Goal: Task Accomplishment & Management: Complete application form

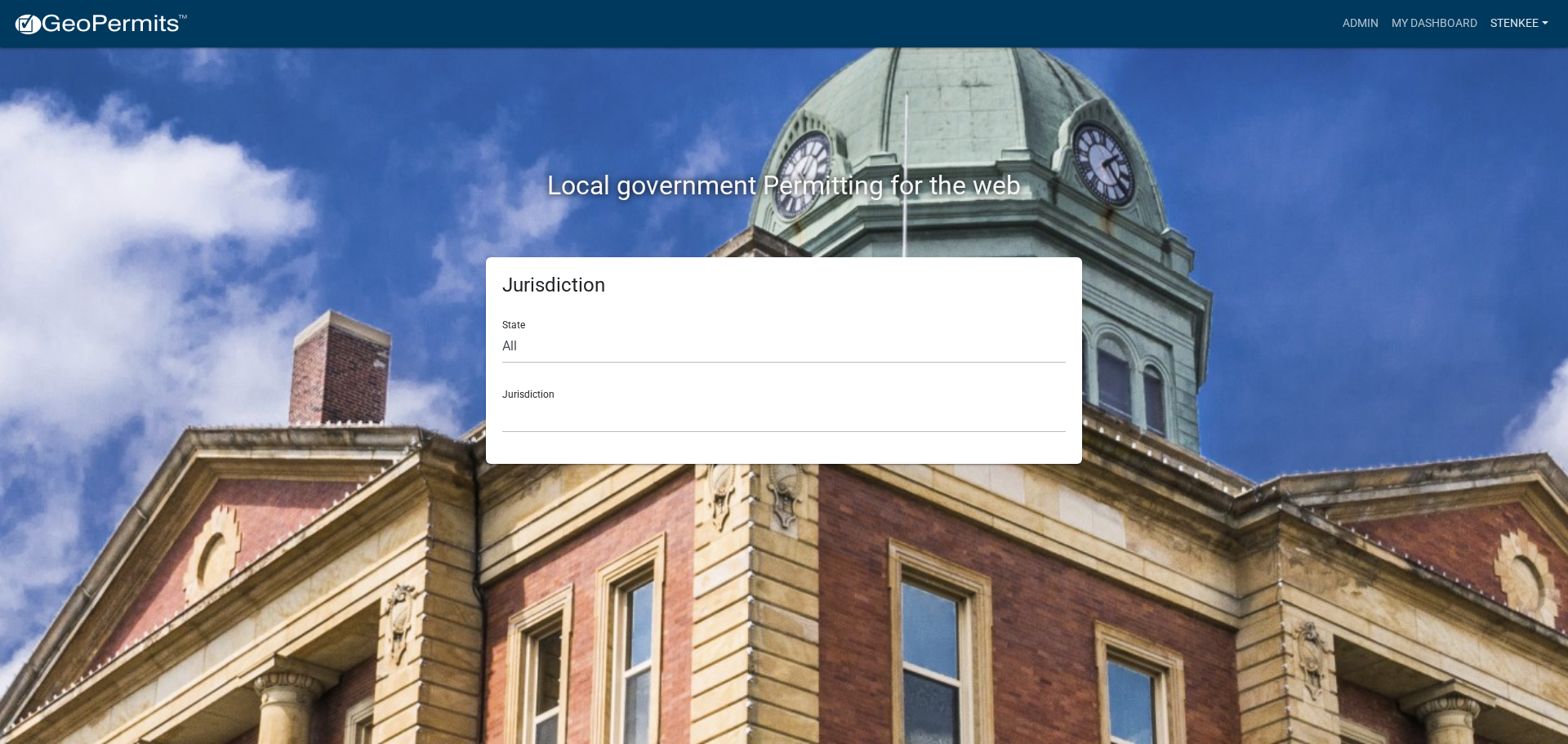
click at [1516, 30] on link "stenkee" at bounding box center [1519, 23] width 71 height 31
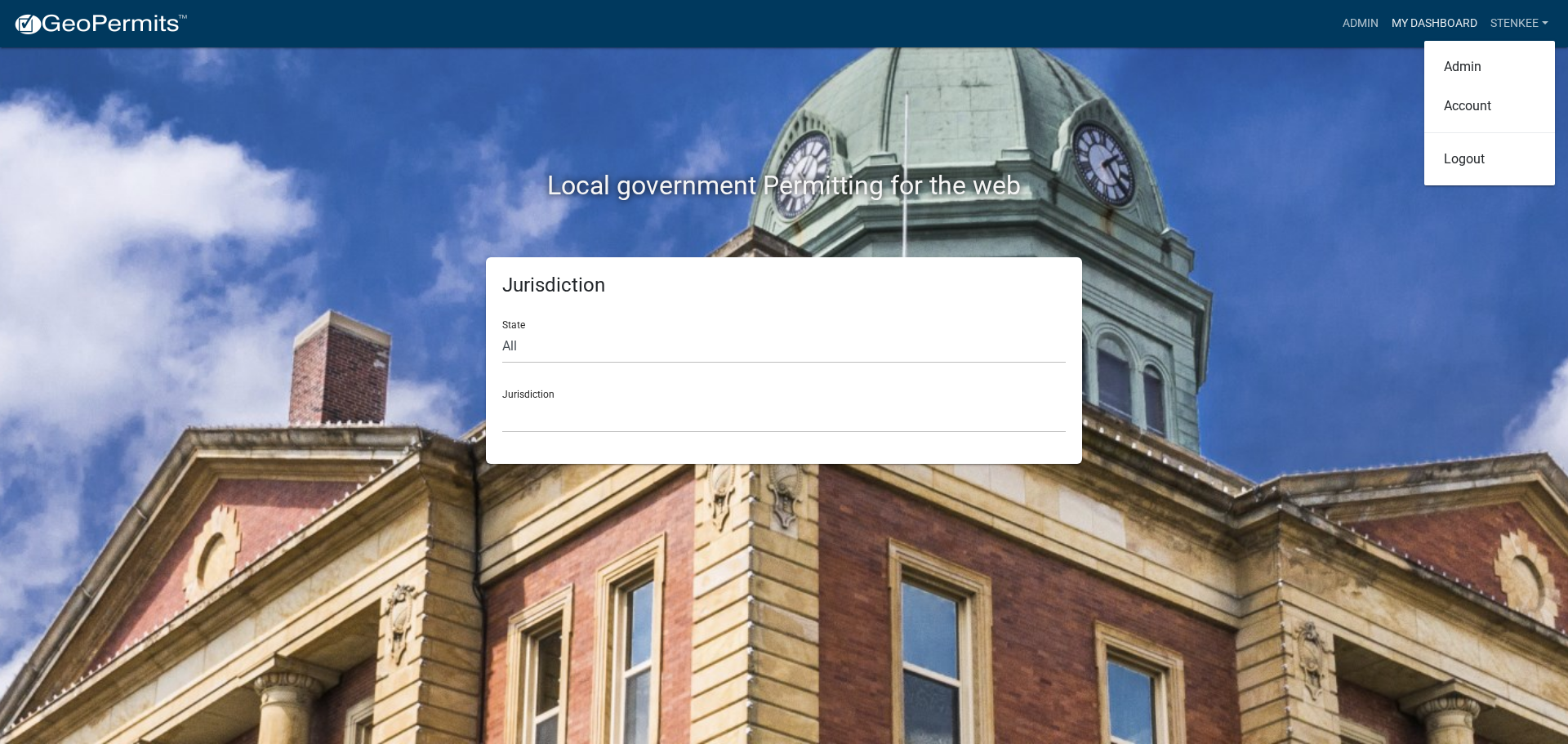
click at [1434, 25] on link "My Dashboard" at bounding box center [1434, 23] width 99 height 31
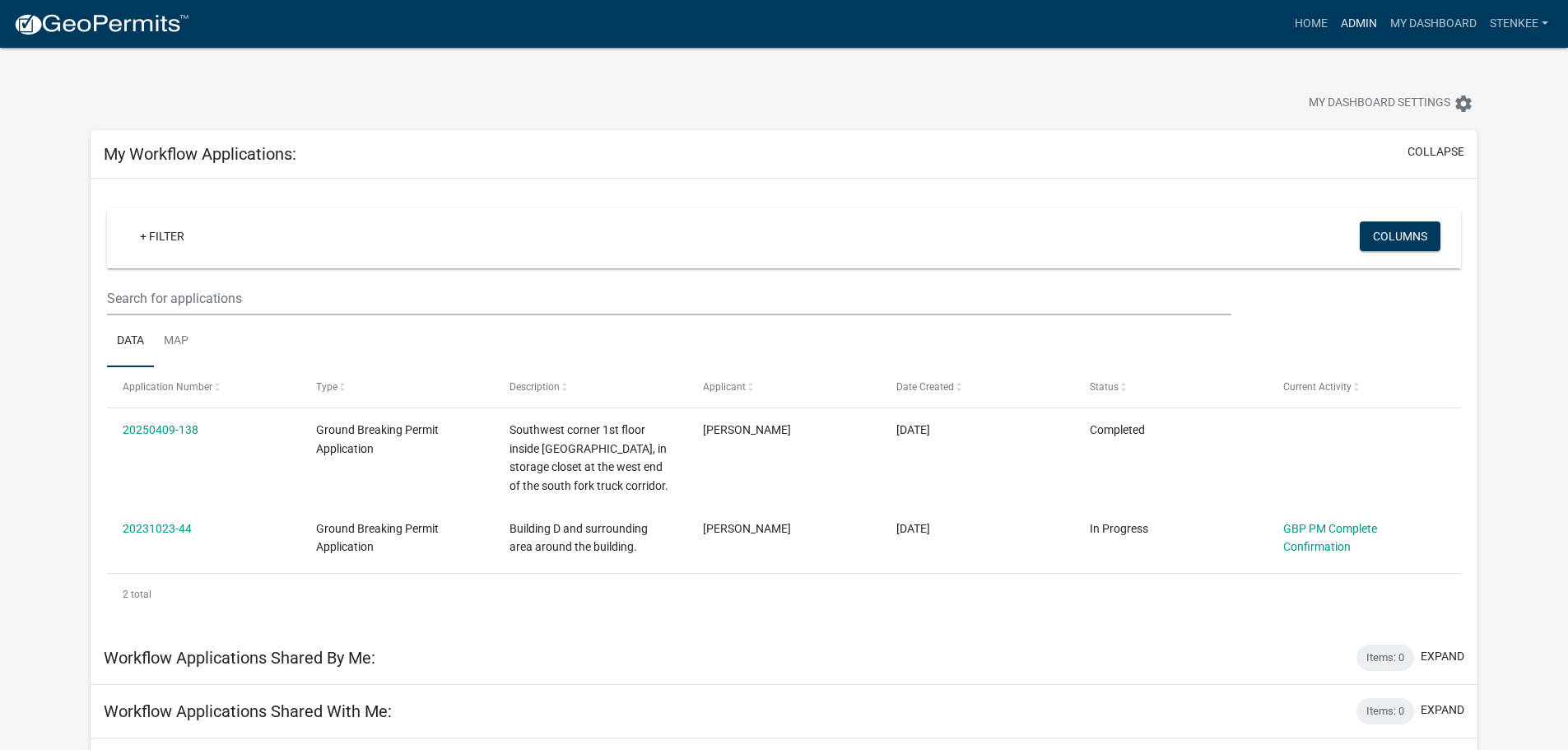
click at [1345, 18] on link "Admin" at bounding box center [1359, 23] width 49 height 31
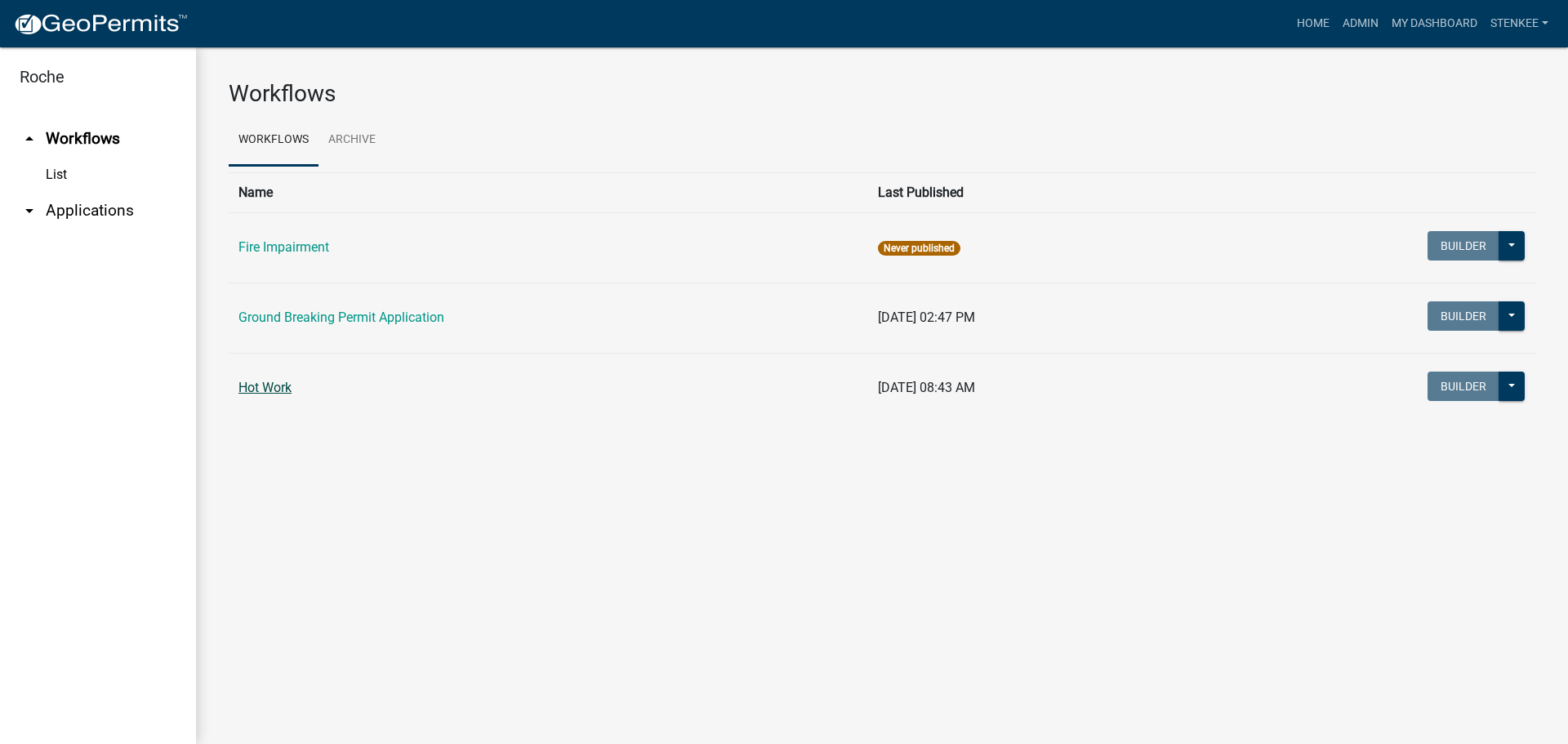
click at [281, 387] on link "Hot Work" at bounding box center [264, 388] width 53 height 16
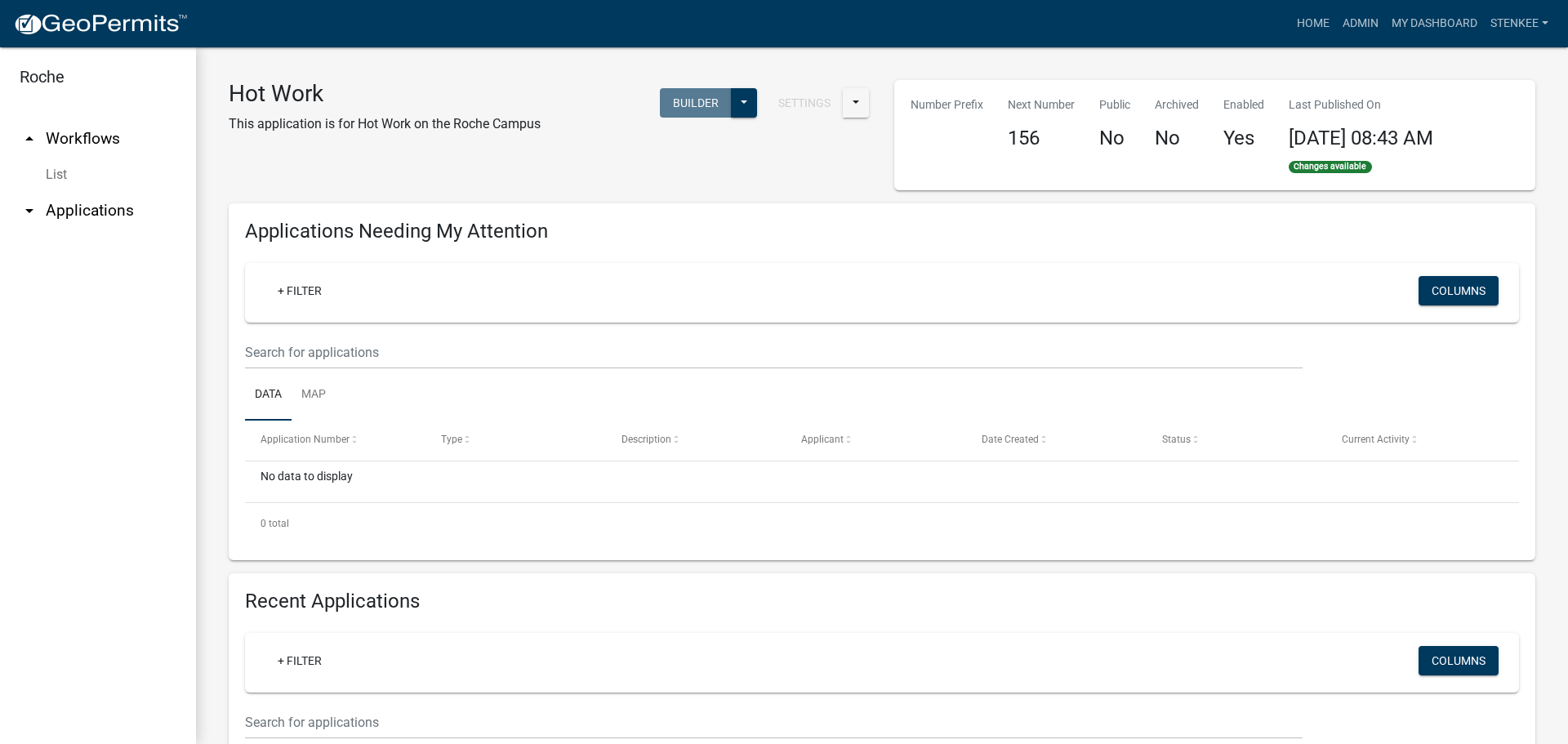
click at [758, 100] on div "Settings Start Application URL Start Application URL With Parcel ID" at bounding box center [813, 105] width 110 height 33
click at [746, 100] on button at bounding box center [744, 103] width 26 height 30
click at [699, 186] on div "Published Start Application" at bounding box center [689, 165] width 136 height 91
click at [696, 184] on div "Published Start Application" at bounding box center [689, 165] width 136 height 91
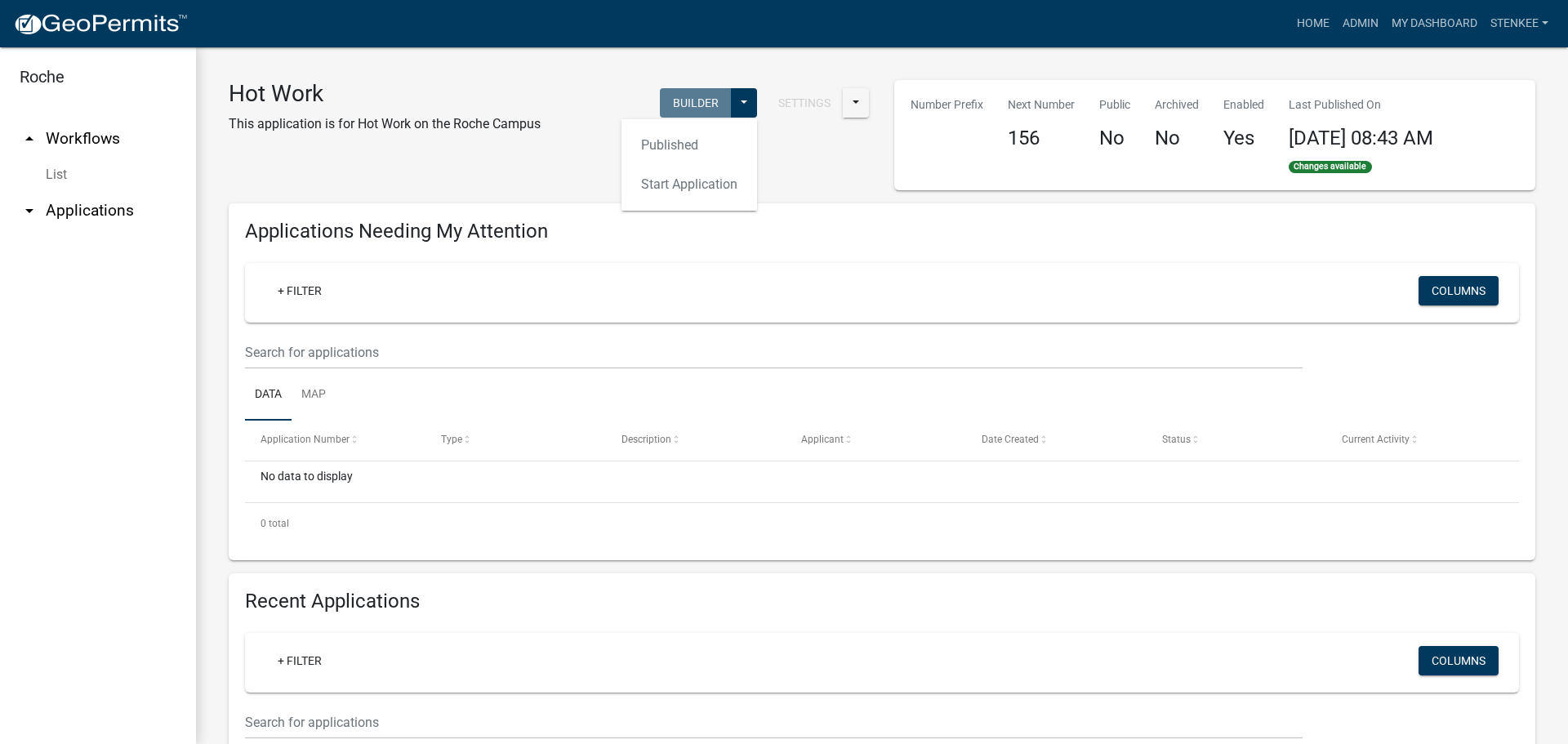
click at [804, 157] on div "Hot Work This application is for Hot Work on the Roche Campus Settings Start Ap…" at bounding box center [549, 135] width 665 height 110
click at [853, 96] on button at bounding box center [855, 103] width 26 height 30
click at [898, 151] on button "Start Application URL" at bounding box center [957, 145] width 229 height 39
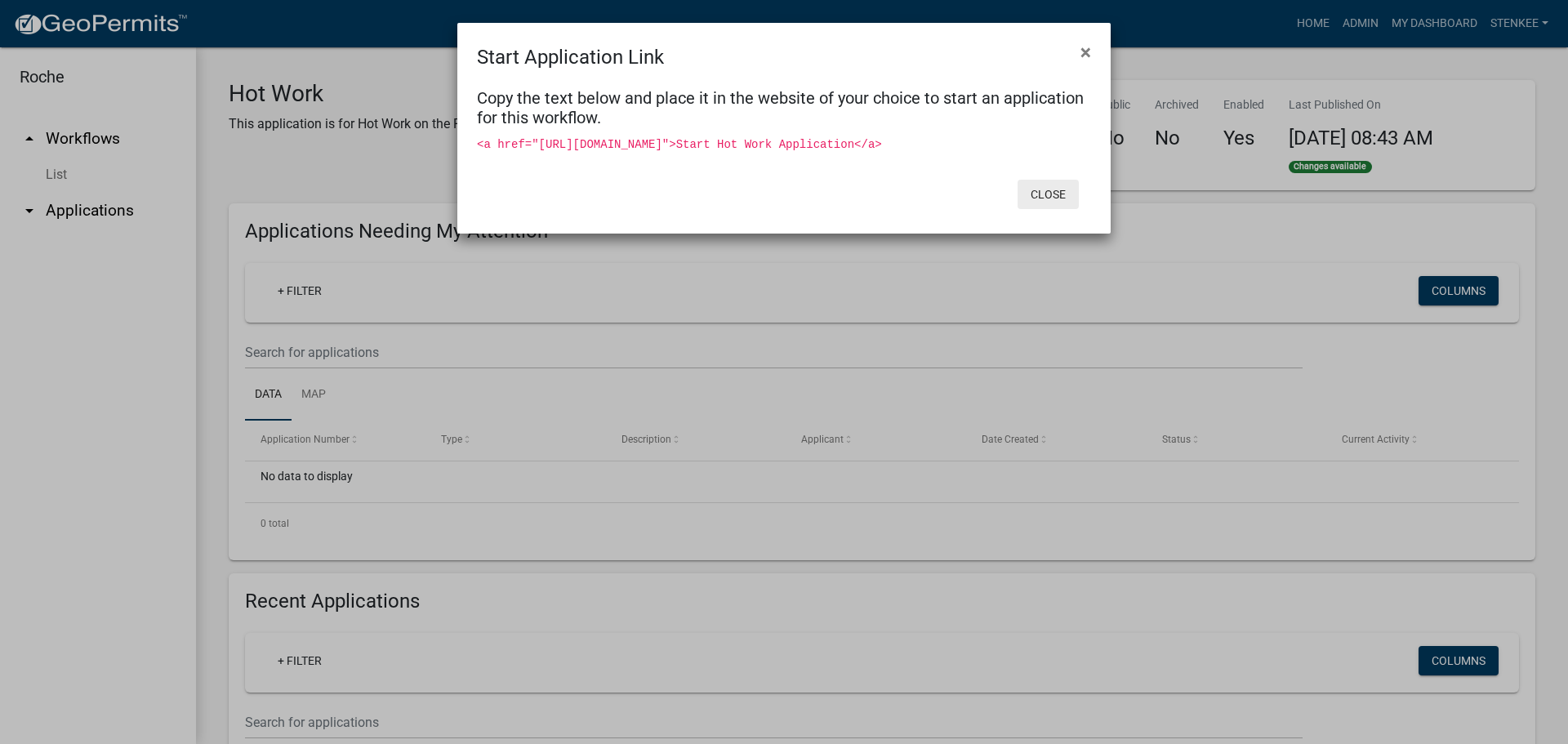
click at [1052, 209] on button "Close" at bounding box center [1048, 194] width 61 height 30
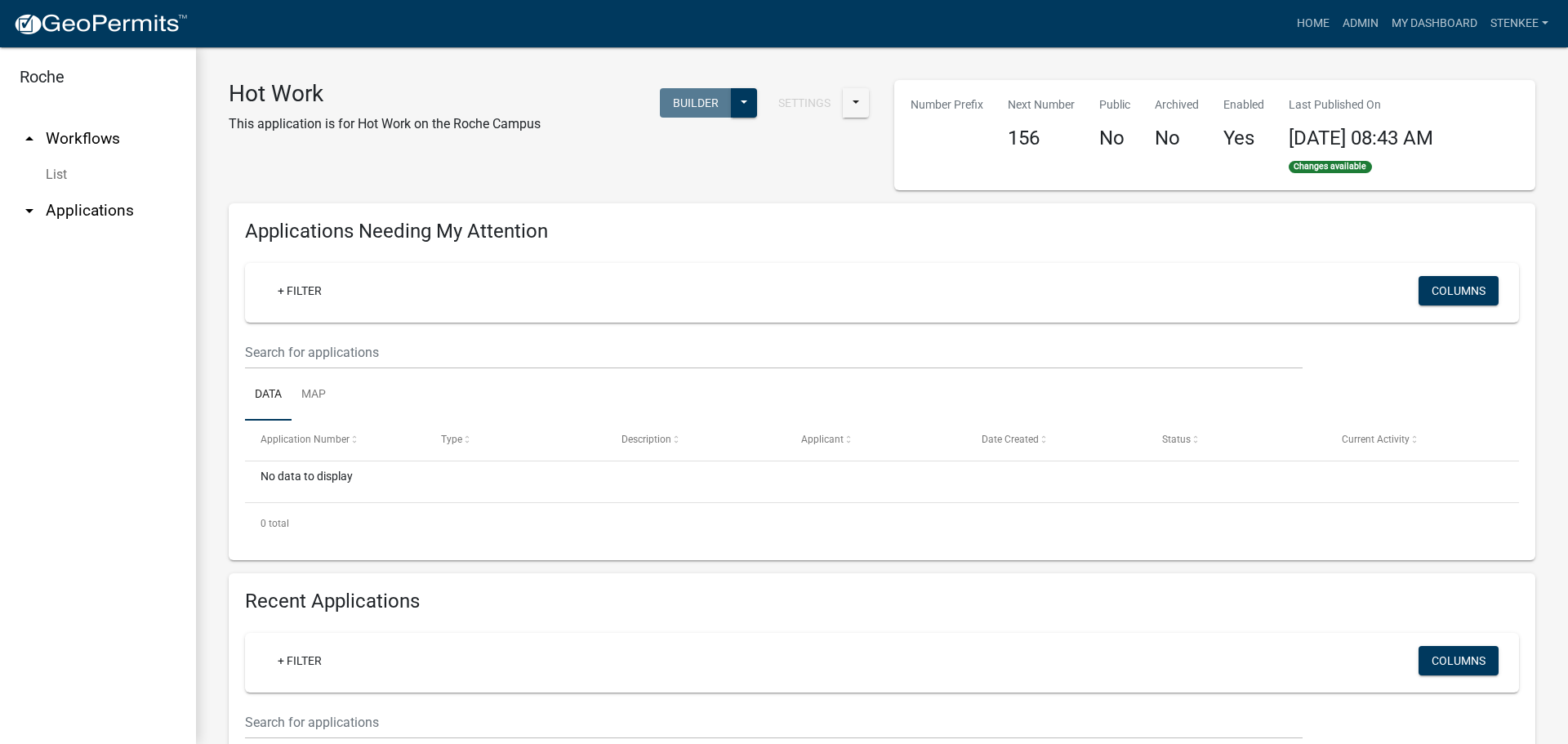
click at [867, 103] on div "Settings Start Application URL Start Application URL With Parcel ID Builder Pub…" at bounding box center [717, 113] width 329 height 67
click at [854, 102] on button at bounding box center [855, 103] width 26 height 30
click at [735, 115] on button at bounding box center [744, 103] width 26 height 30
click at [693, 185] on div "Published Start Application" at bounding box center [689, 165] width 136 height 91
click at [692, 185] on div "Published Start Application" at bounding box center [689, 165] width 136 height 91
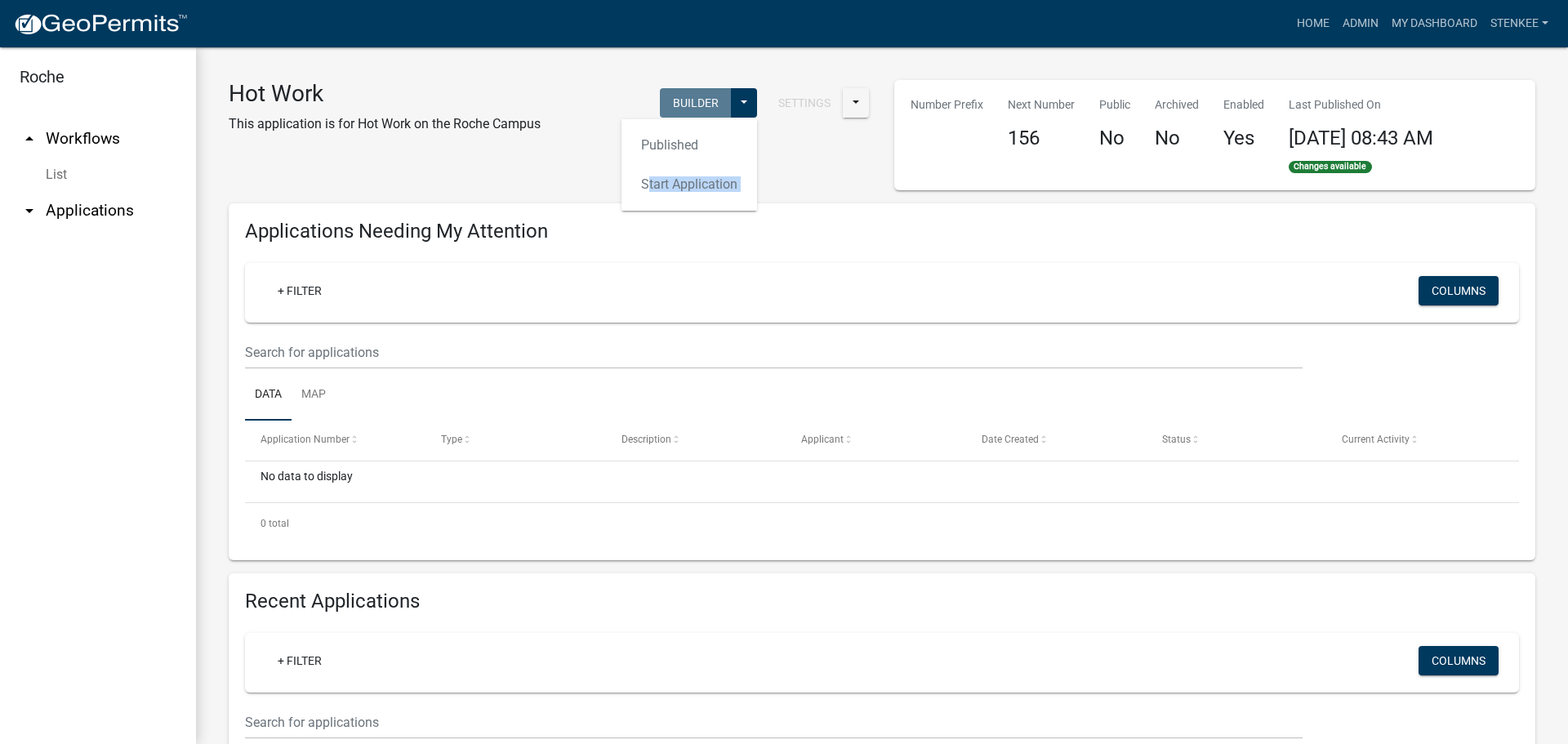
click at [692, 185] on div "Published Start Application" at bounding box center [689, 165] width 136 height 91
click at [682, 182] on div "Published Start Application" at bounding box center [689, 165] width 136 height 91
click at [846, 151] on div "Hot Work This application is for Hot Work on the Roche Campus Settings Start Ap…" at bounding box center [549, 135] width 665 height 110
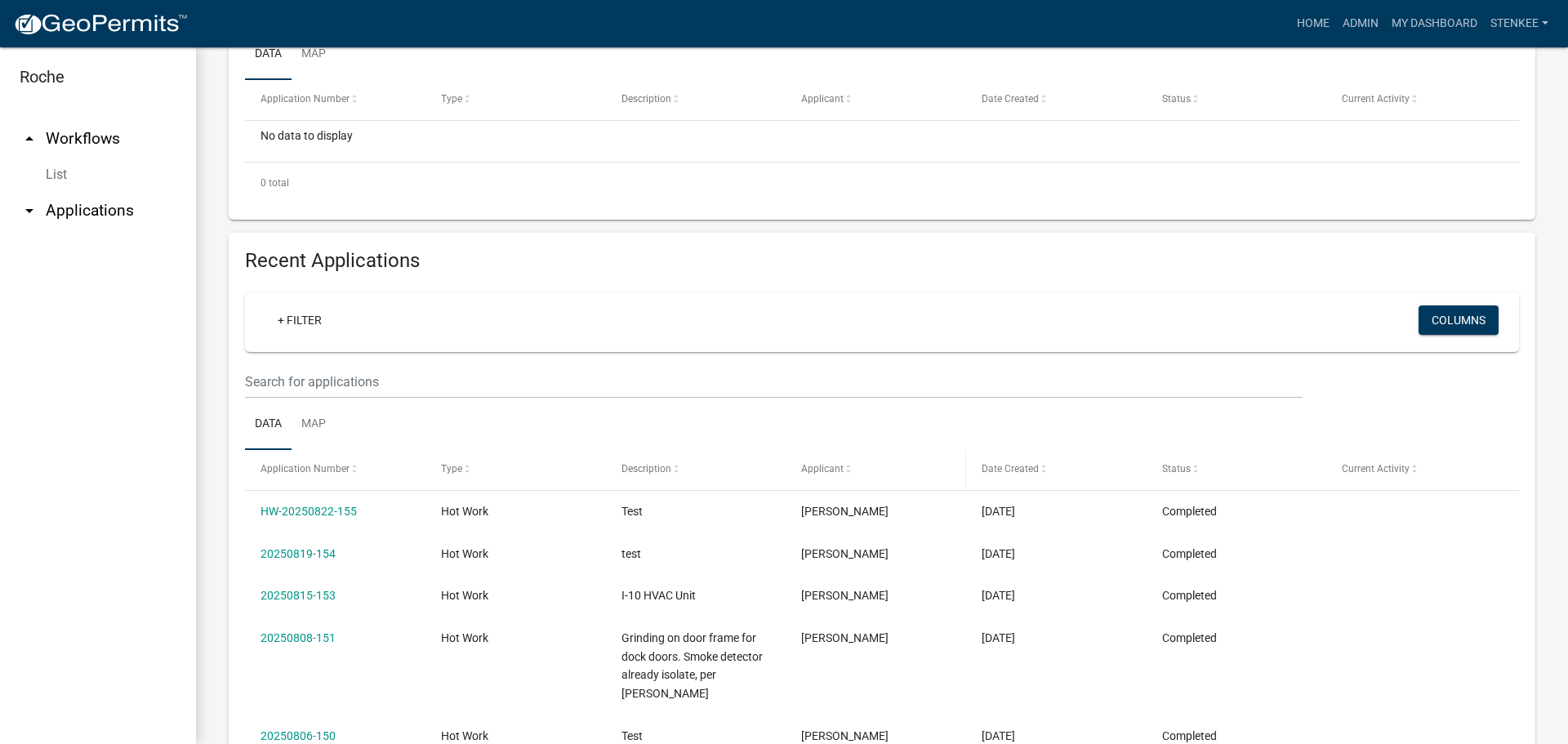
scroll to position [333, 0]
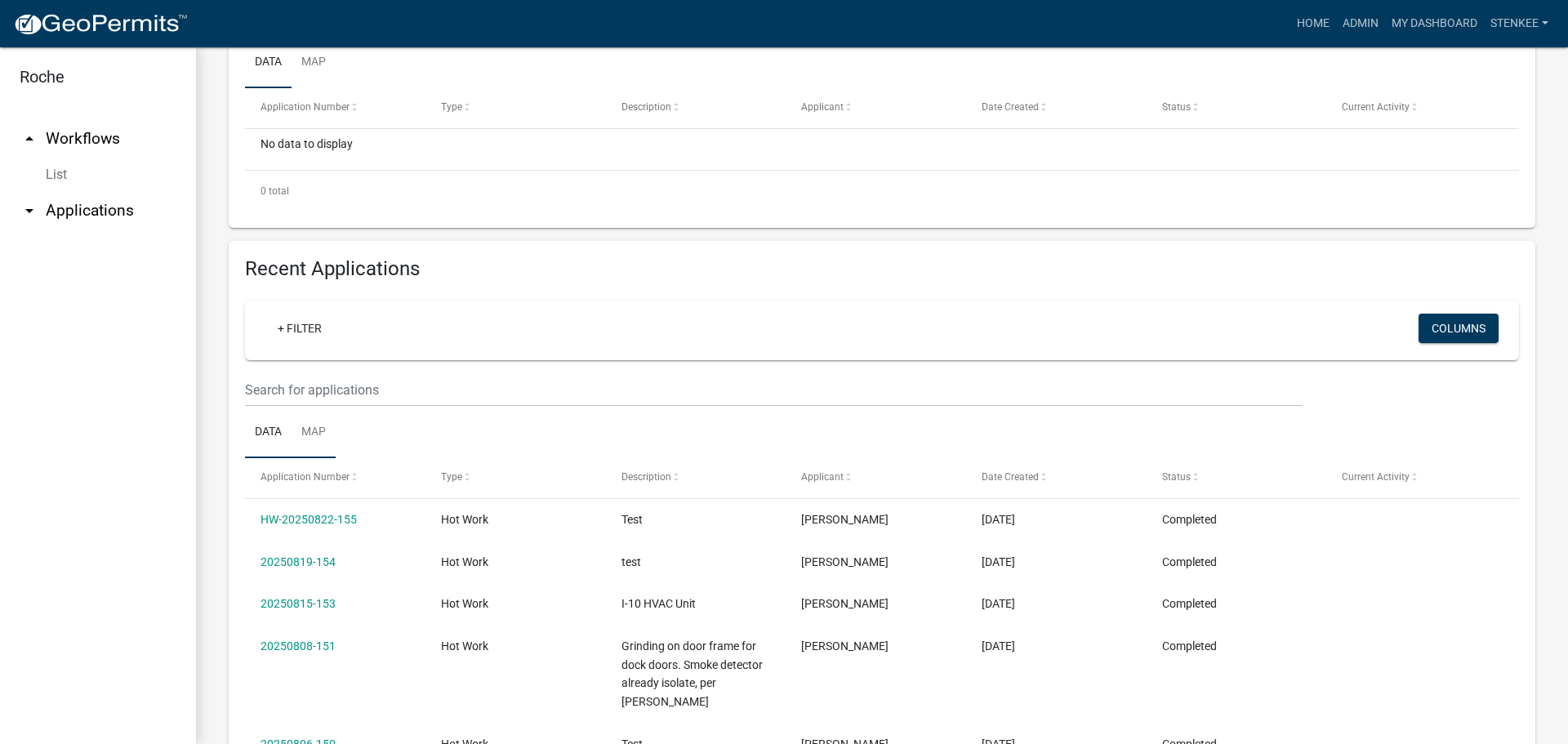
click at [325, 433] on link "Map" at bounding box center [313, 432] width 44 height 53
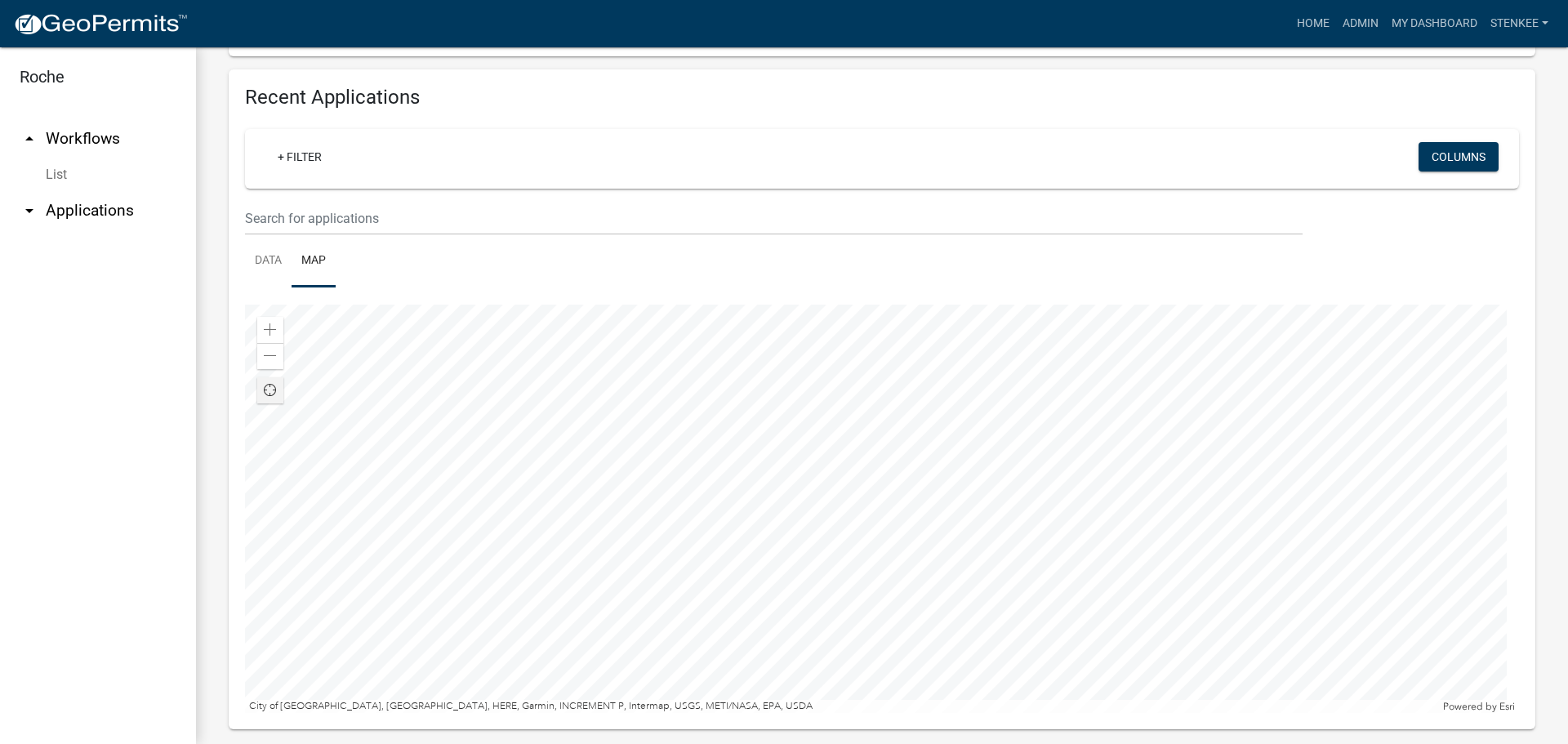
scroll to position [521, 0]
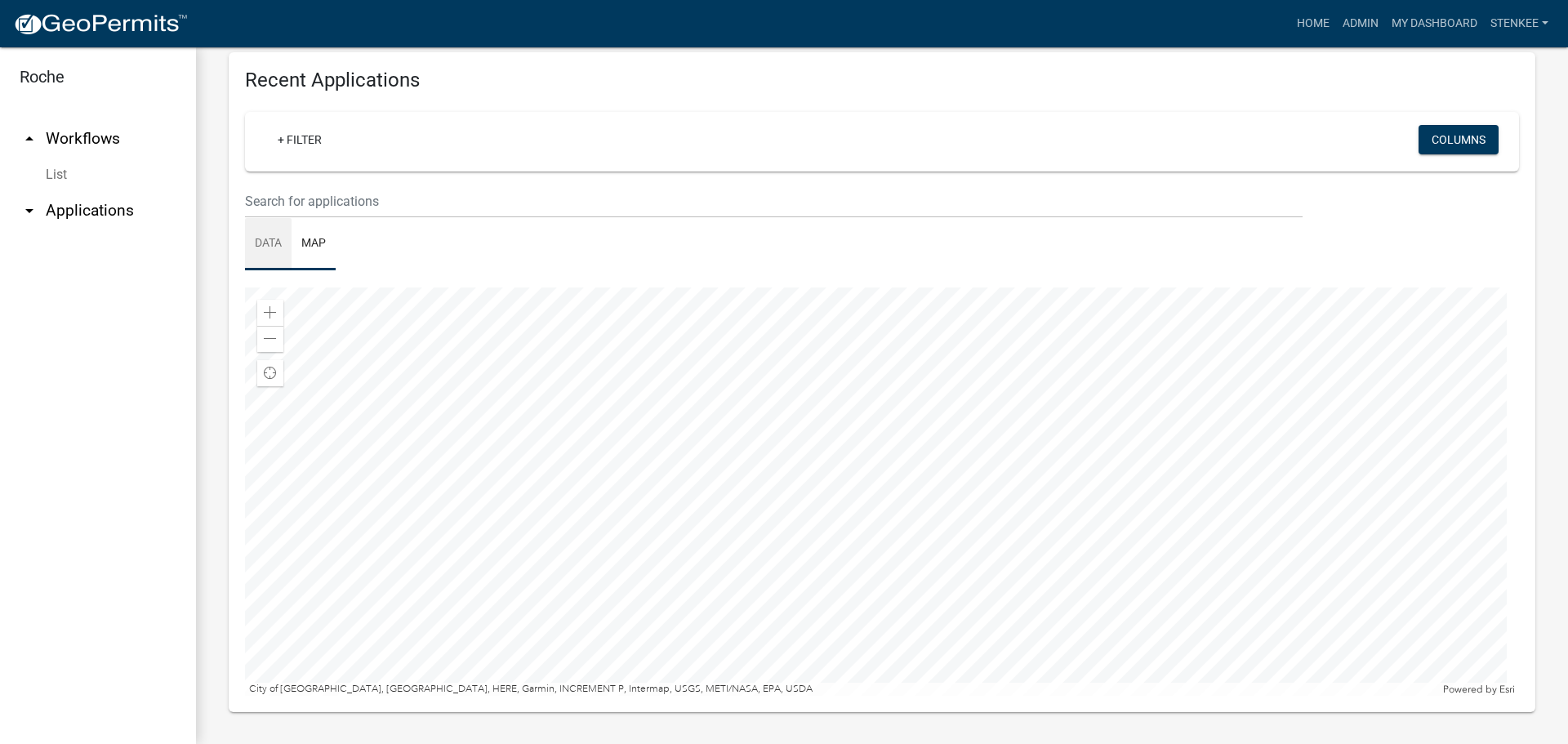
click at [264, 247] on link "Data" at bounding box center [268, 244] width 46 height 53
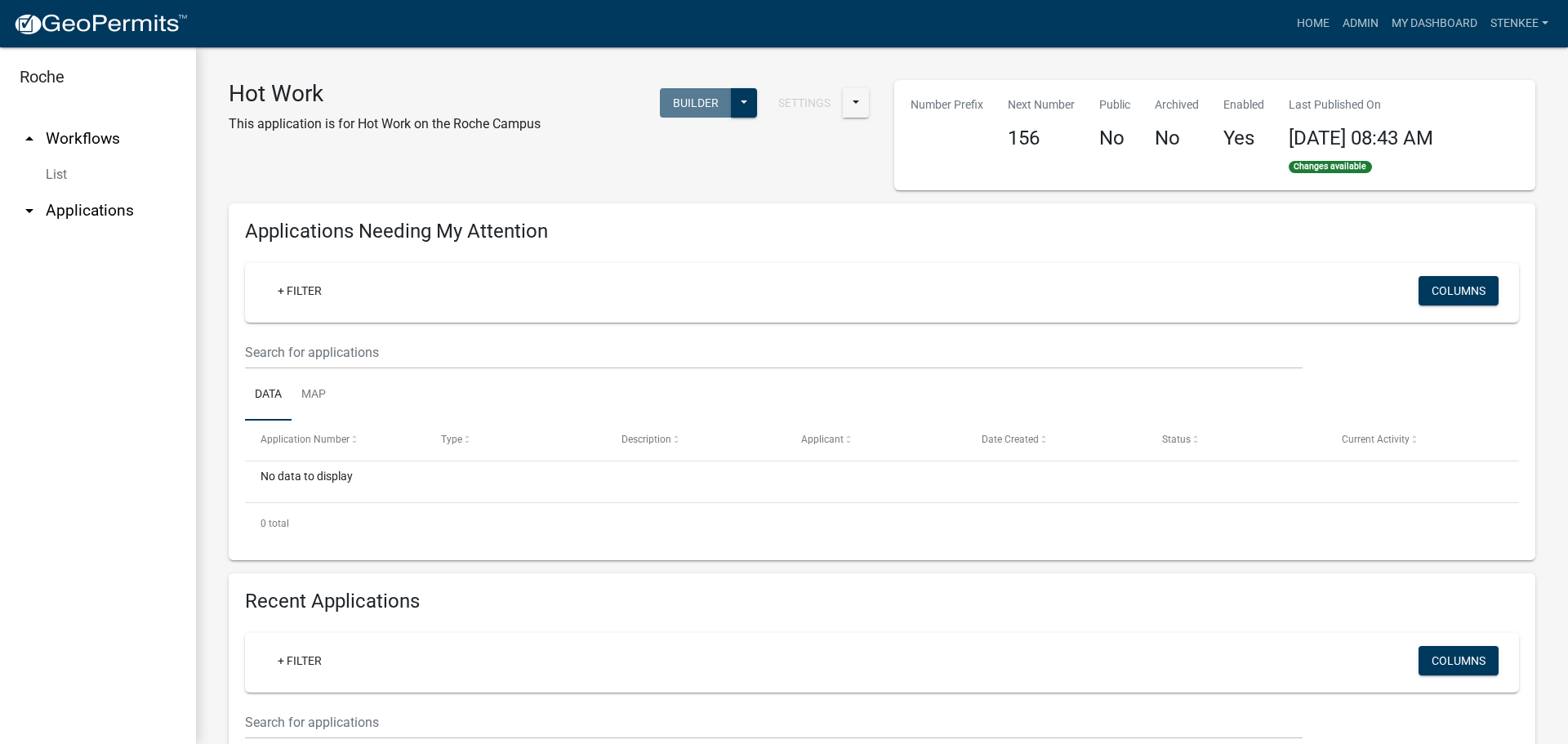
click at [1311, 168] on span "Changes available" at bounding box center [1330, 167] width 83 height 13
click at [849, 95] on button at bounding box center [855, 103] width 26 height 30
click at [944, 188] on button "Start Application URL With Parcel ID" at bounding box center [957, 184] width 229 height 39
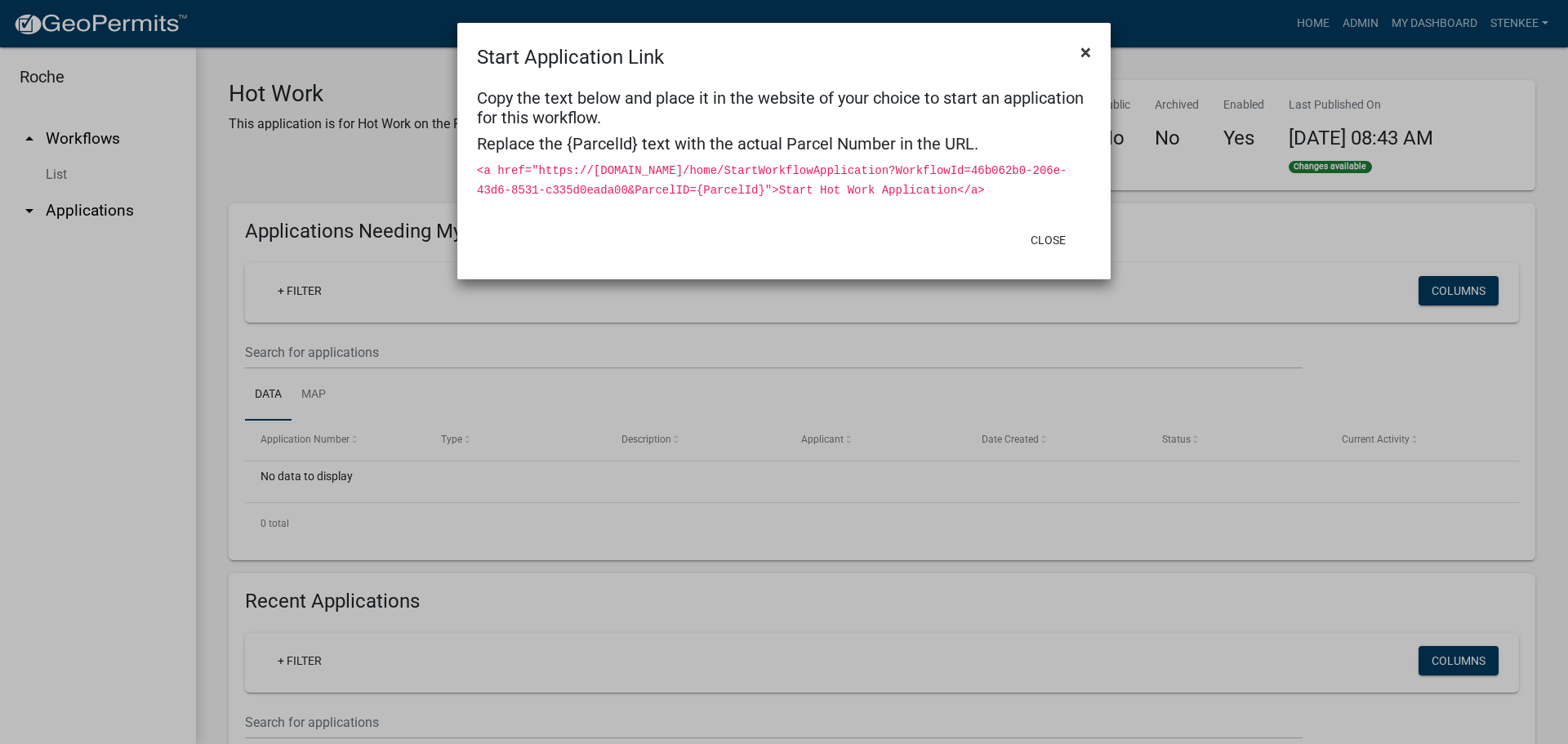
drag, startPoint x: 1092, startPoint y: 50, endPoint x: 1083, endPoint y: 53, distance: 9.5
click at [1091, 50] on button "×" at bounding box center [1086, 53] width 37 height 46
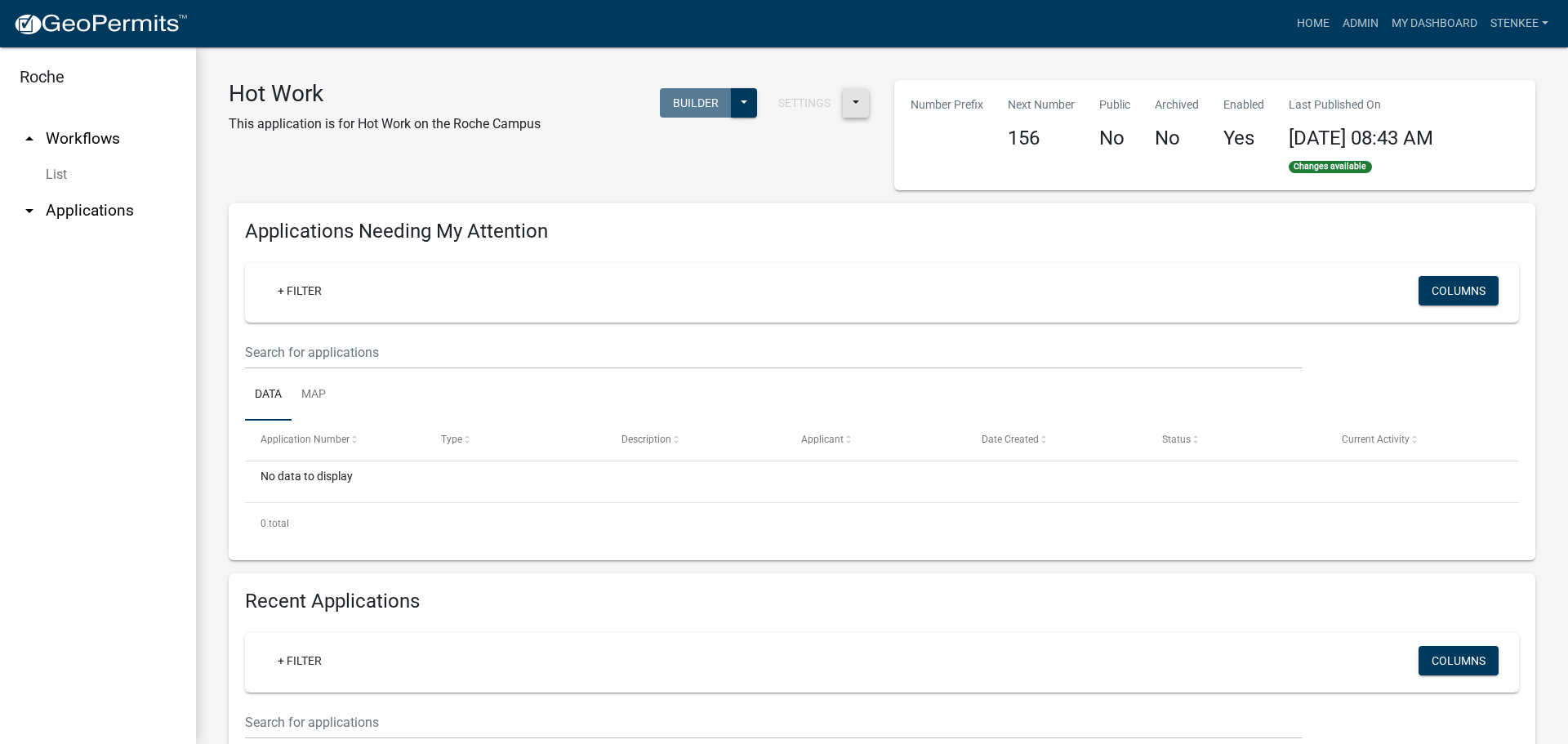
click at [845, 102] on button at bounding box center [855, 103] width 26 height 30
click at [927, 152] on button "Start Application URL" at bounding box center [957, 145] width 229 height 39
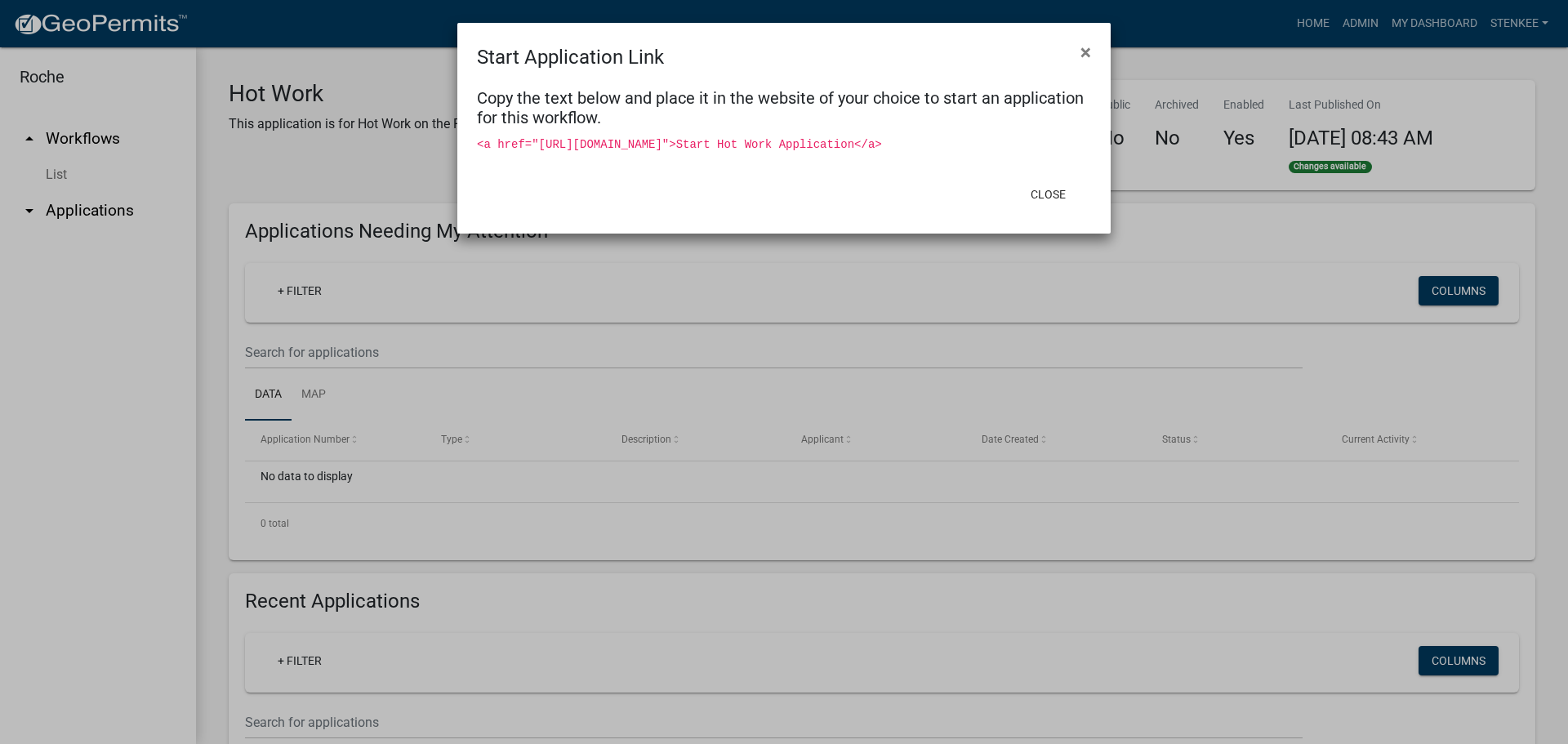
drag, startPoint x: 974, startPoint y: 164, endPoint x: 439, endPoint y: 144, distance: 535.4
click at [439, 144] on ngb-modal-window "Start Application Link × Copy the text below and place it in the website of you…" at bounding box center [784, 372] width 1568 height 744
copy code "<a href="[URL][DOMAIN_NAME]">Start Hot Work Application</a>"
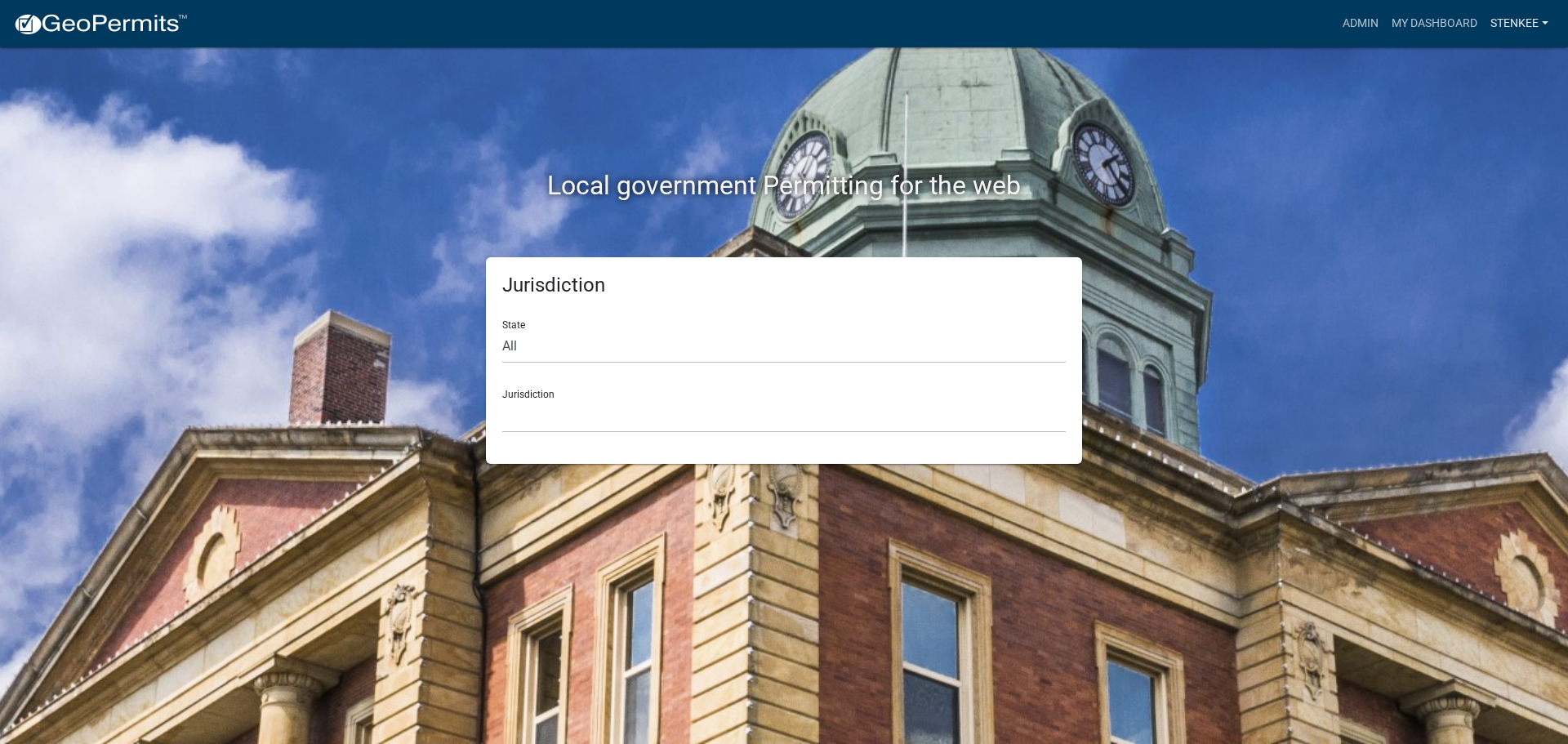
click at [1507, 22] on link "stenkee" at bounding box center [1519, 23] width 71 height 31
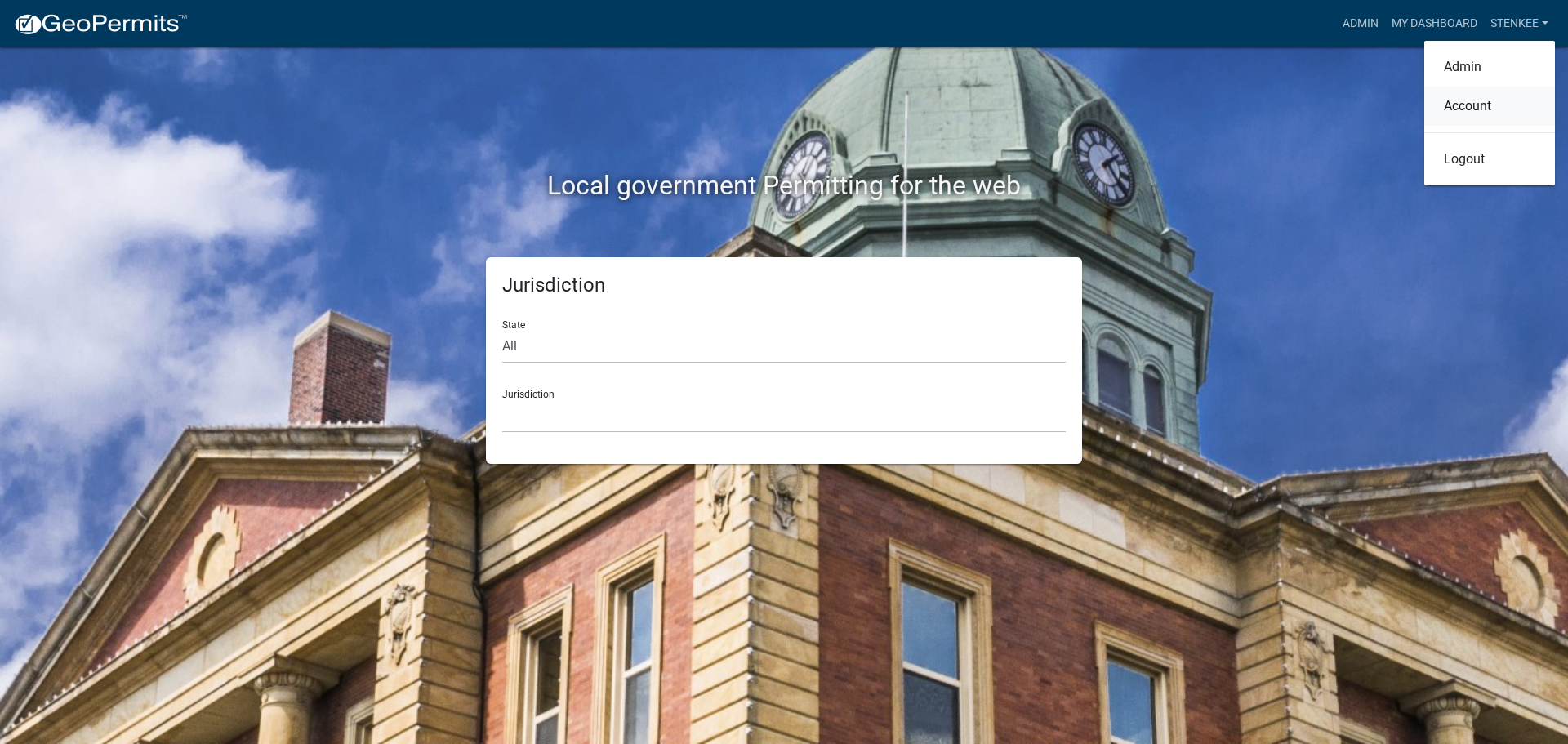
click at [1483, 107] on link "Account" at bounding box center [1489, 106] width 130 height 39
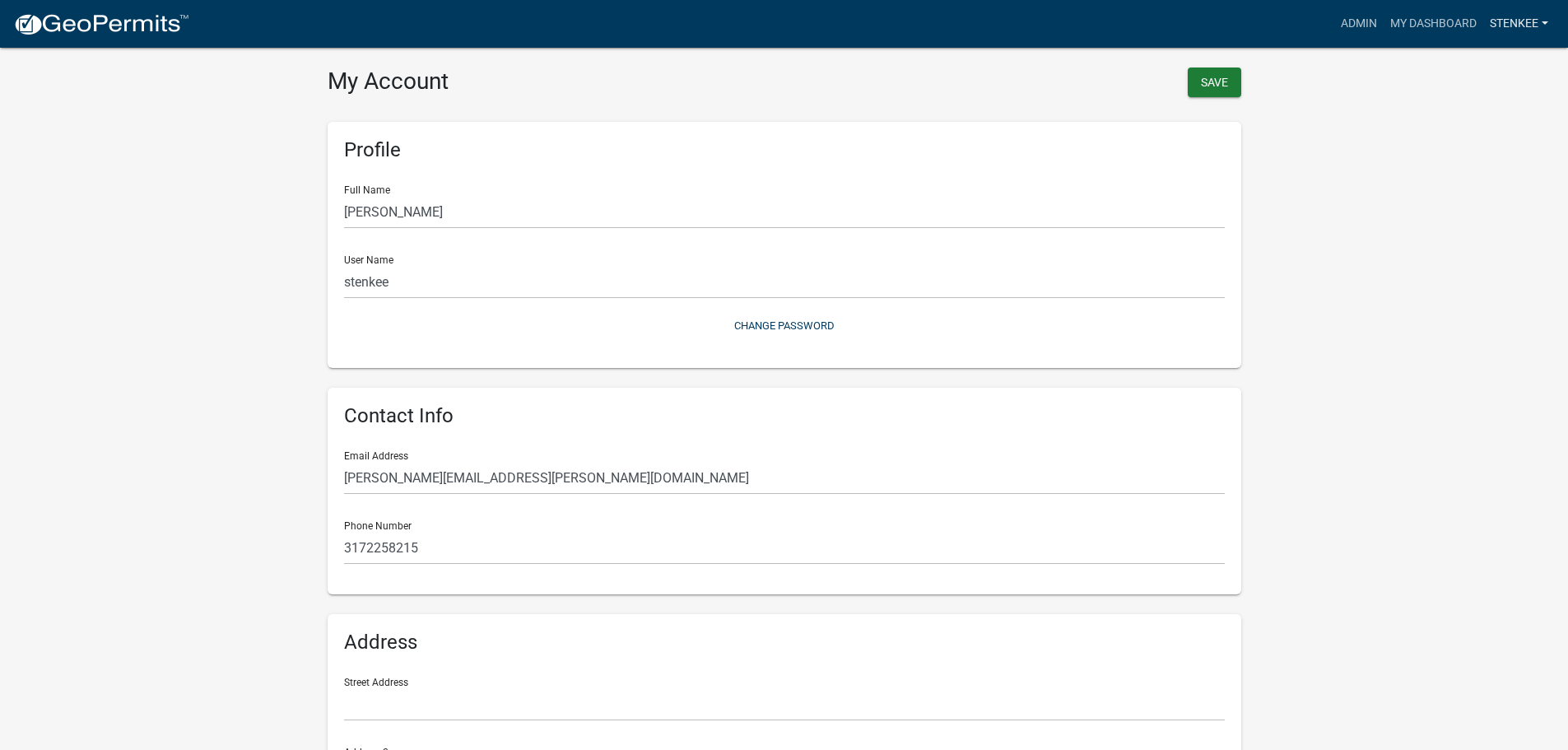
click at [1538, 13] on link "stenkee" at bounding box center [1519, 23] width 71 height 31
click at [1496, 61] on link "Admin" at bounding box center [1489, 67] width 131 height 40
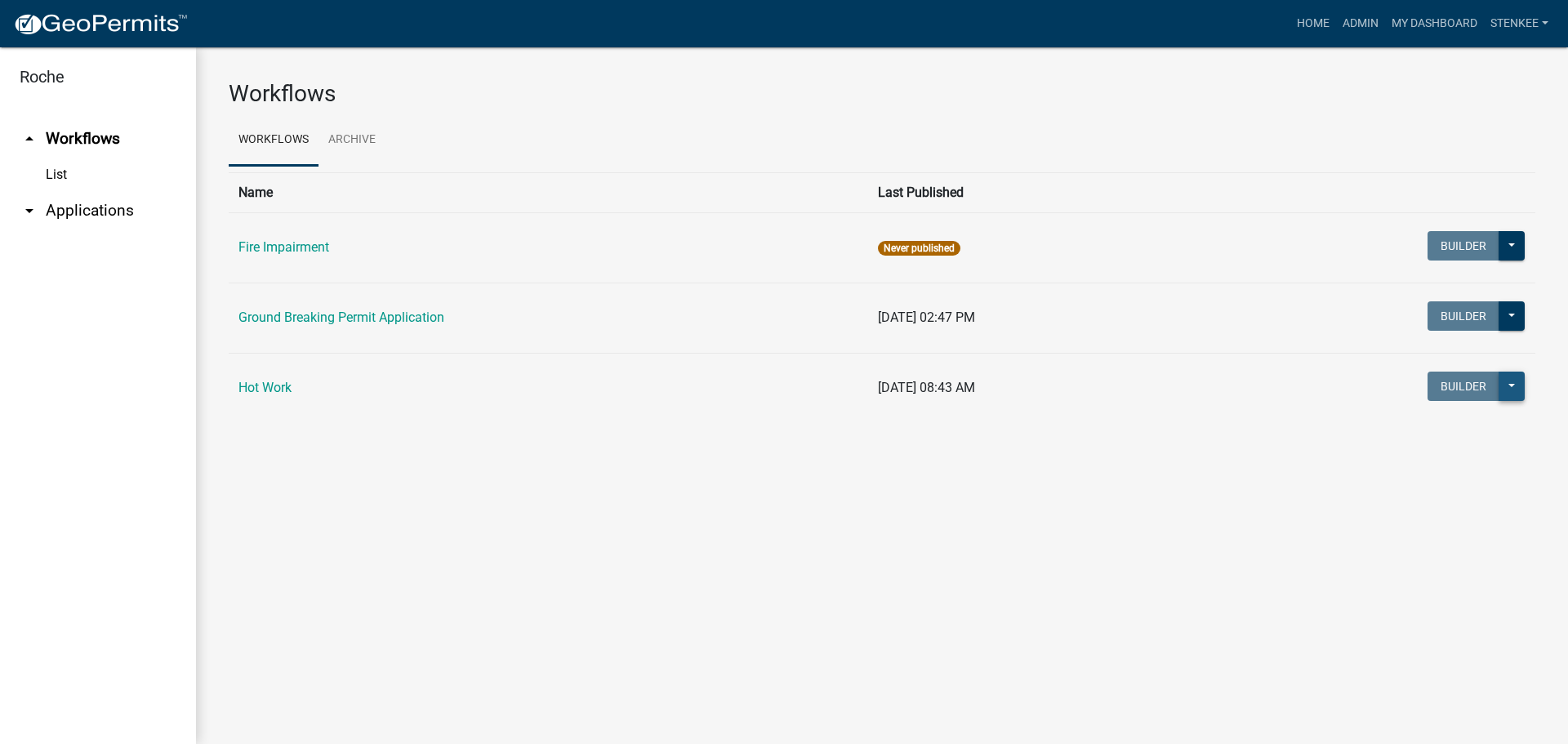
click at [1513, 390] on button at bounding box center [1511, 386] width 26 height 30
click at [1424, 468] on button "Start Application" at bounding box center [1456, 467] width 136 height 39
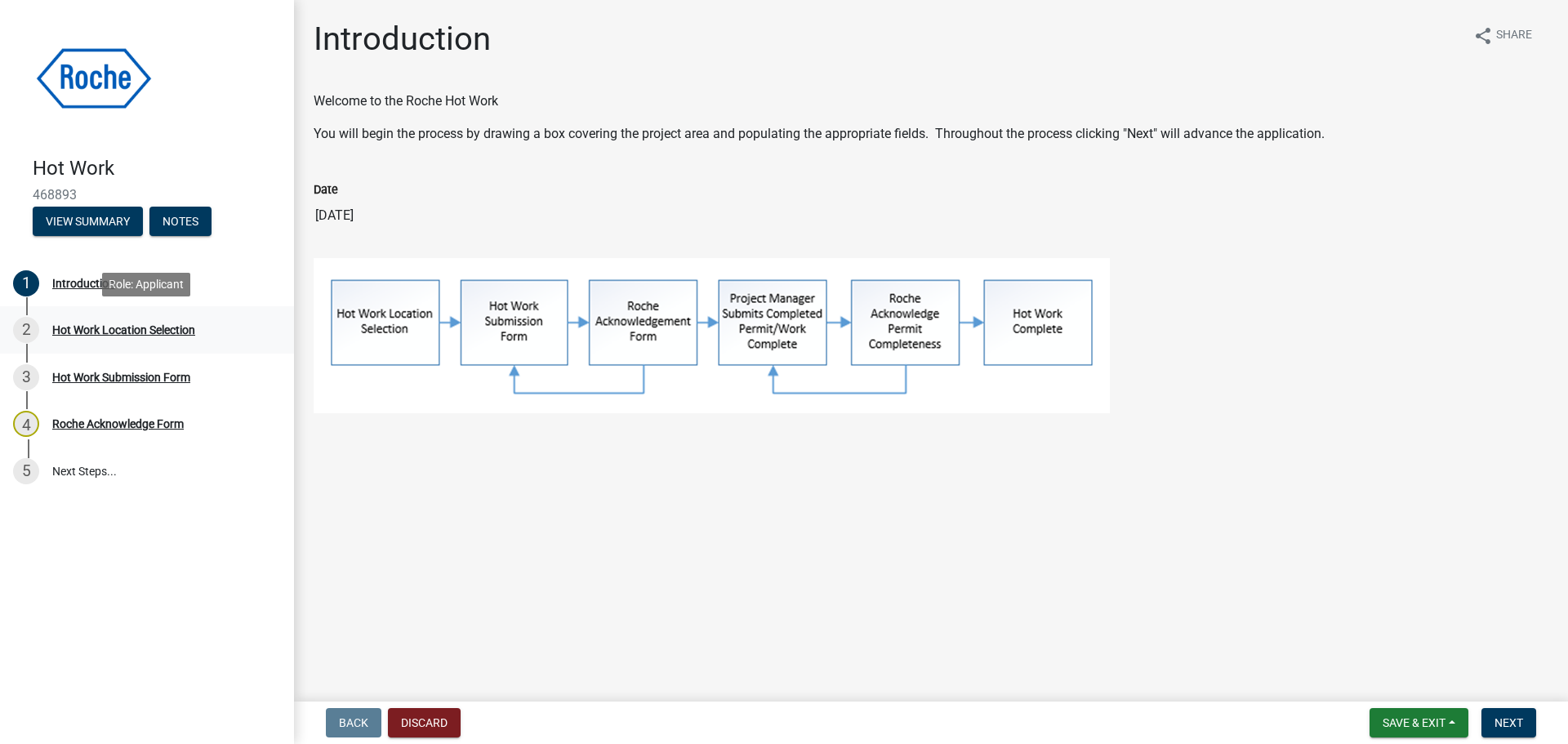
click at [99, 333] on div "Hot Work Location Selection" at bounding box center [123, 329] width 143 height 11
click at [101, 327] on div "Hot Work Location Selection" at bounding box center [123, 329] width 143 height 11
click at [1504, 724] on span "Next" at bounding box center [1508, 722] width 29 height 13
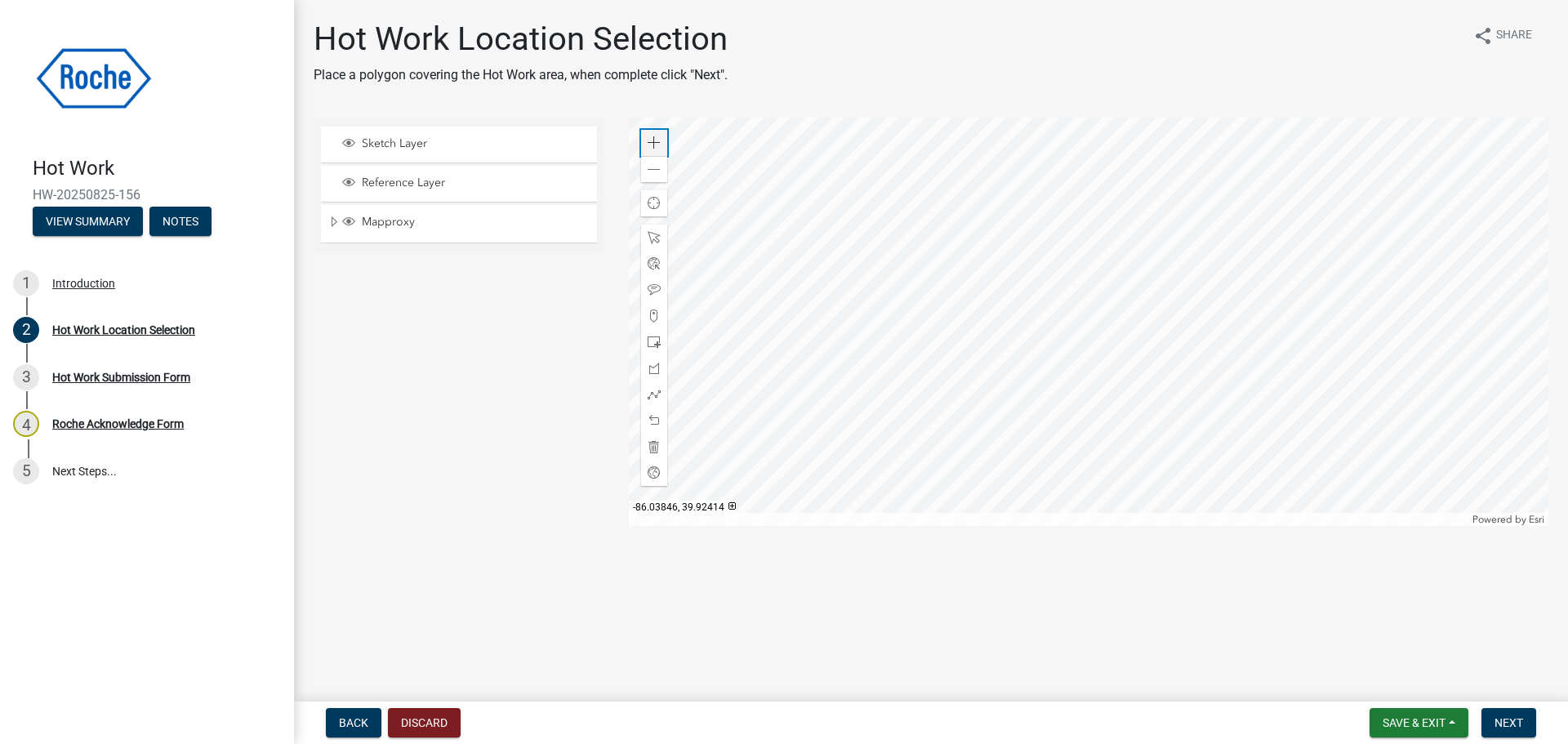
click at [655, 147] on span at bounding box center [654, 143] width 13 height 13
click at [1025, 117] on div at bounding box center [1088, 321] width 920 height 408
click at [1024, 167] on div at bounding box center [1088, 321] width 920 height 408
click at [1078, 339] on div at bounding box center [1088, 321] width 920 height 408
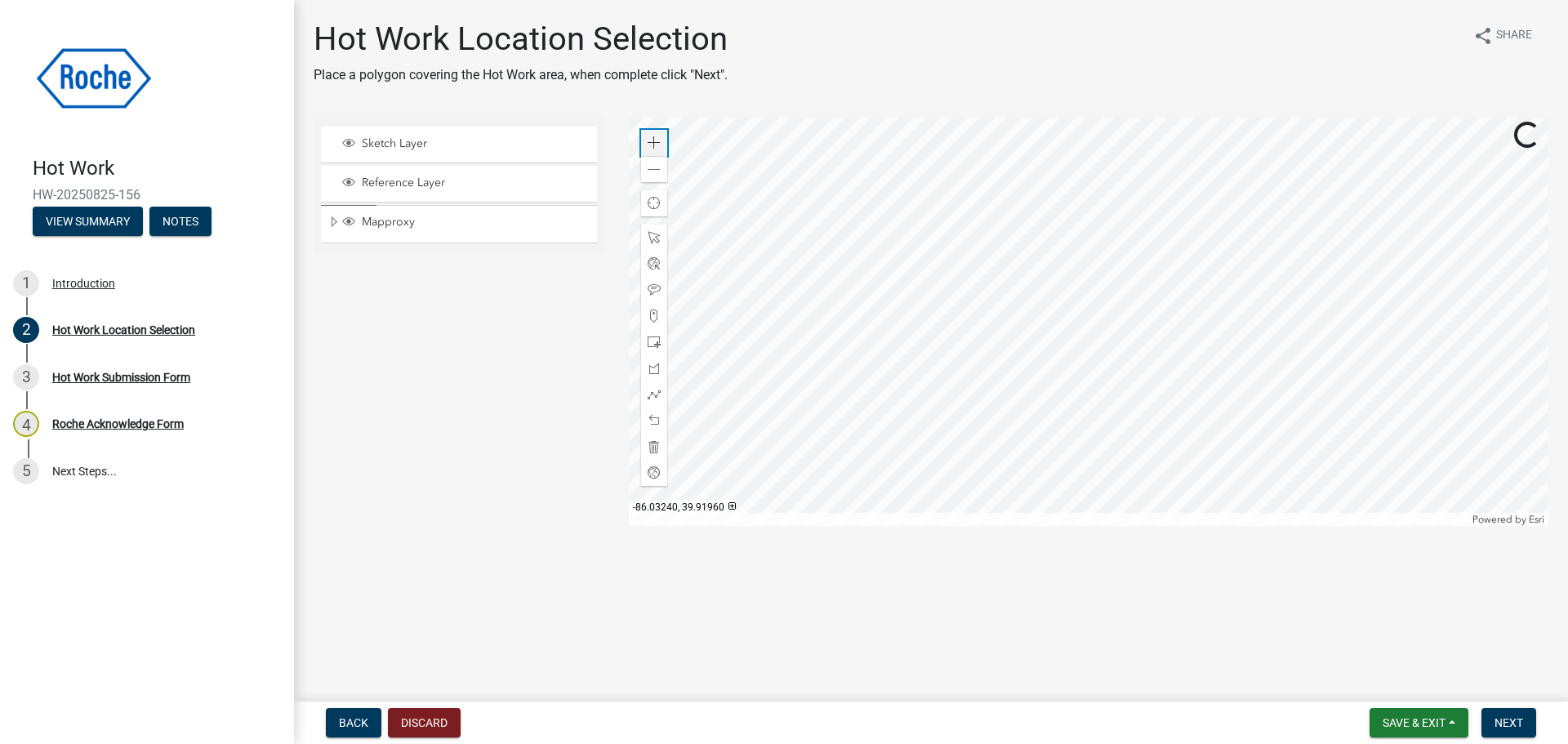
click at [657, 137] on span at bounding box center [654, 143] width 13 height 13
click at [978, 271] on div at bounding box center [1088, 321] width 920 height 408
click at [657, 340] on span at bounding box center [654, 341] width 13 height 13
click at [1234, 375] on div at bounding box center [1088, 321] width 920 height 408
click at [1516, 726] on span "Next" at bounding box center [1508, 722] width 29 height 13
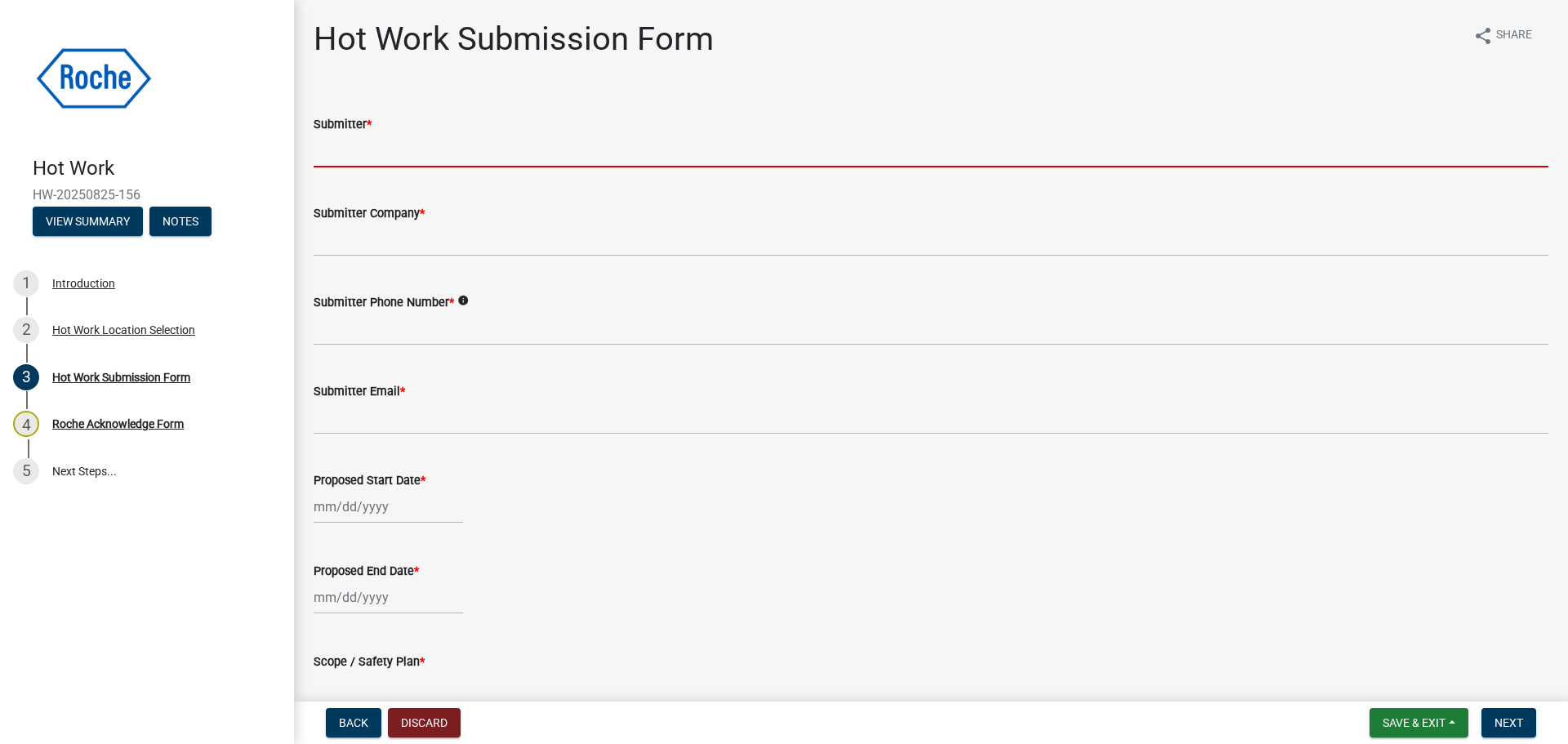
click at [357, 142] on input "Submitter *" at bounding box center [931, 151] width 1234 height 33
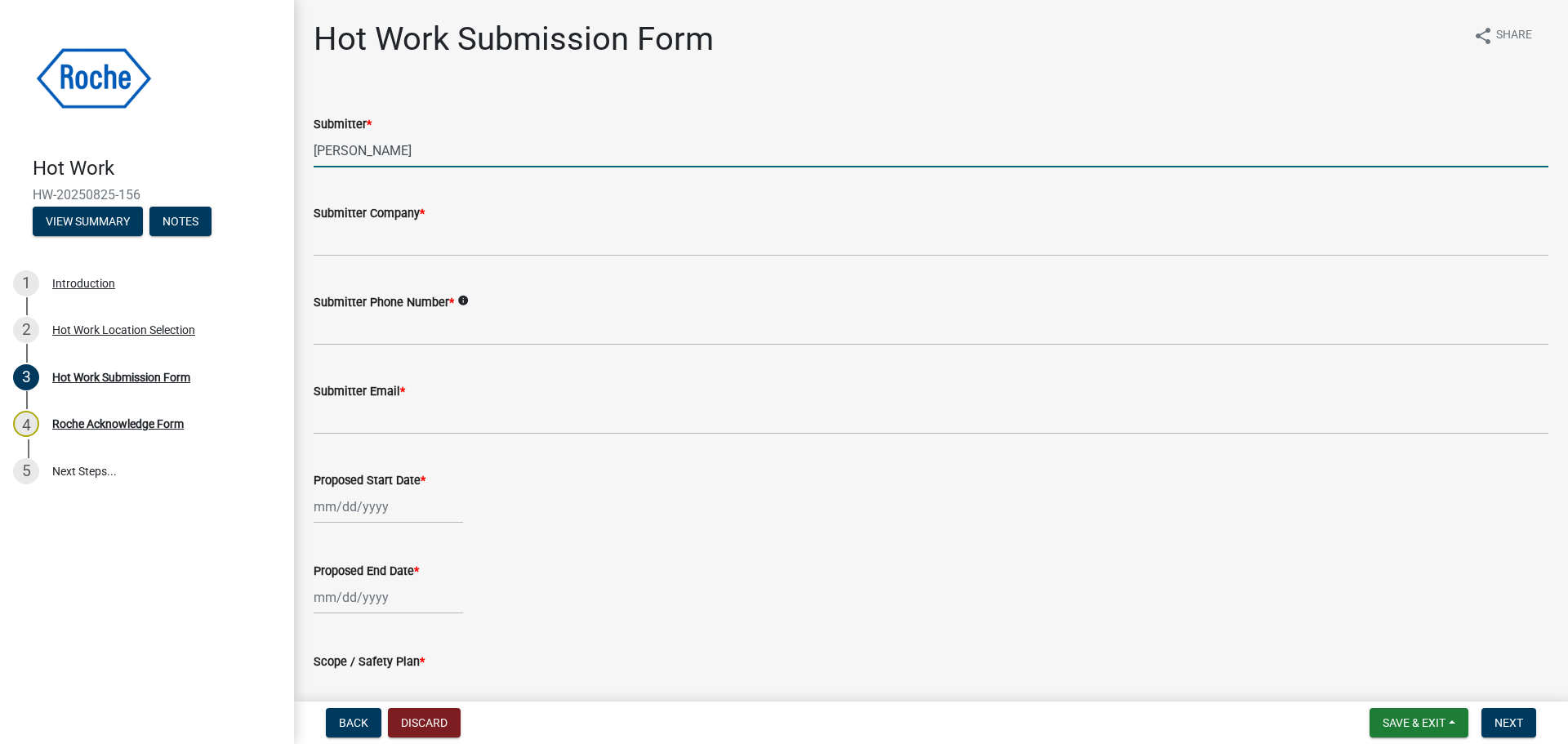
click at [349, 150] on input "Erik Srenke" at bounding box center [931, 151] width 1234 height 33
type input "[PERSON_NAME]"
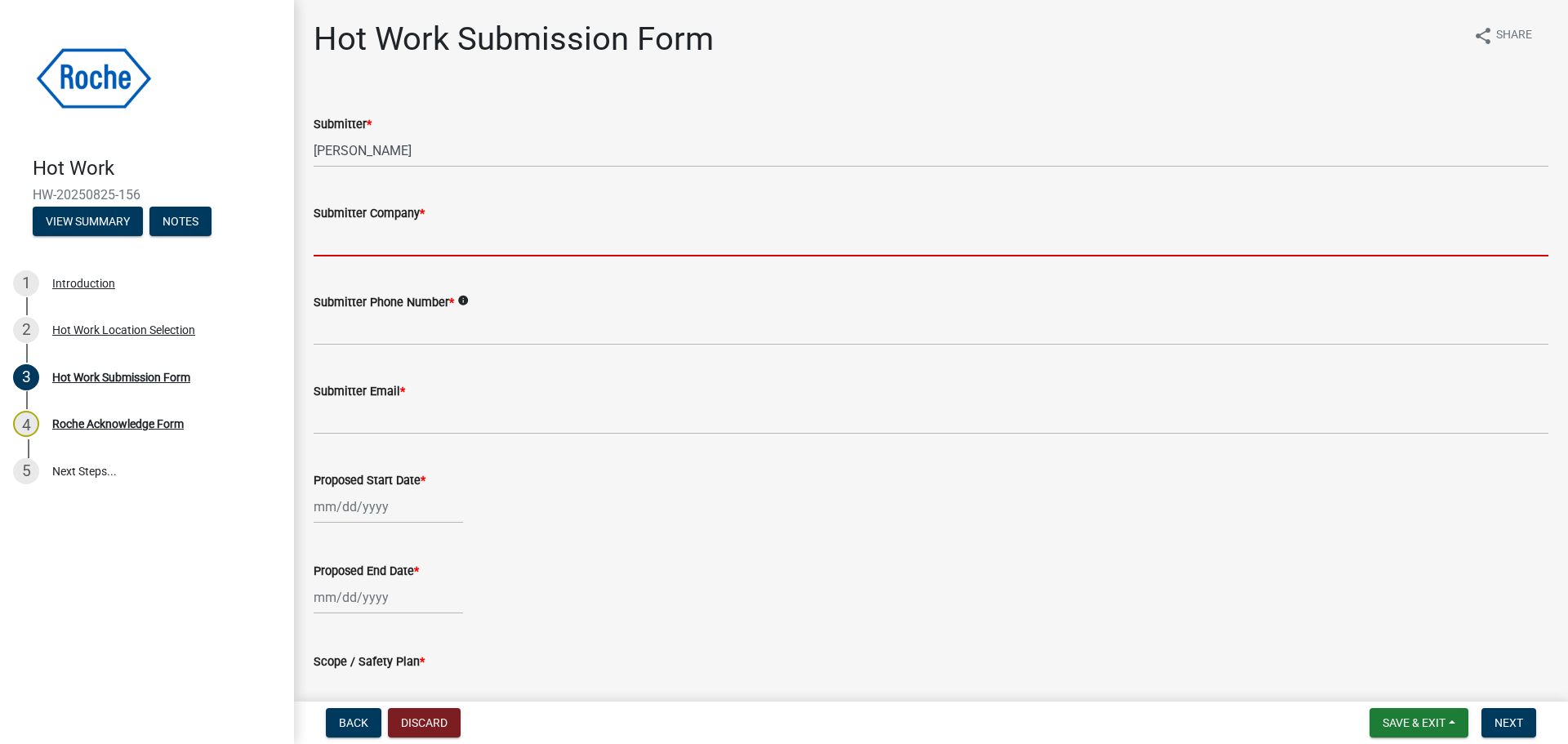
click at [366, 236] on input "Submitter Company *" at bounding box center [931, 240] width 1234 height 33
type input "Roche"
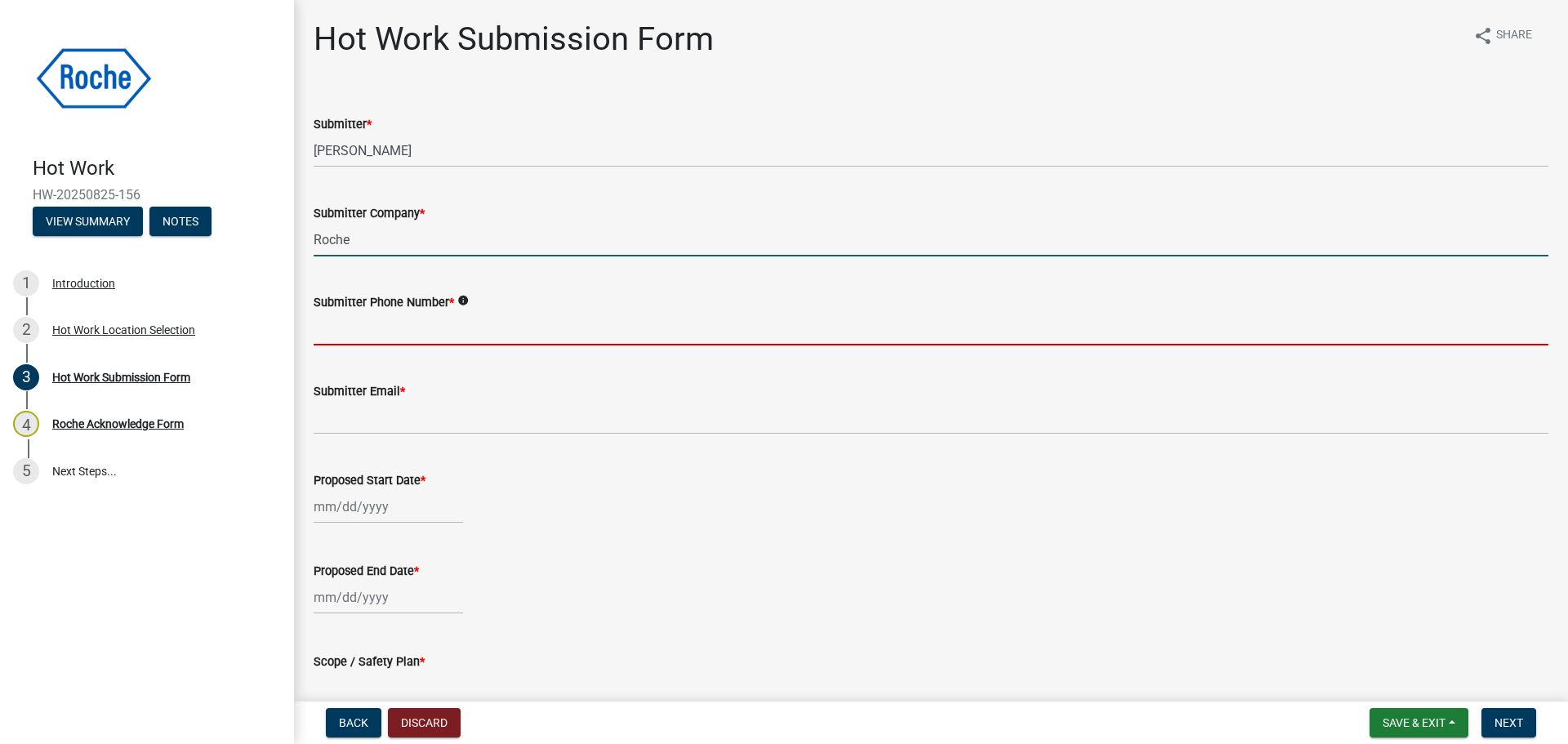
click at [356, 333] on input "Submitter Phone Number *" at bounding box center [931, 328] width 1234 height 33
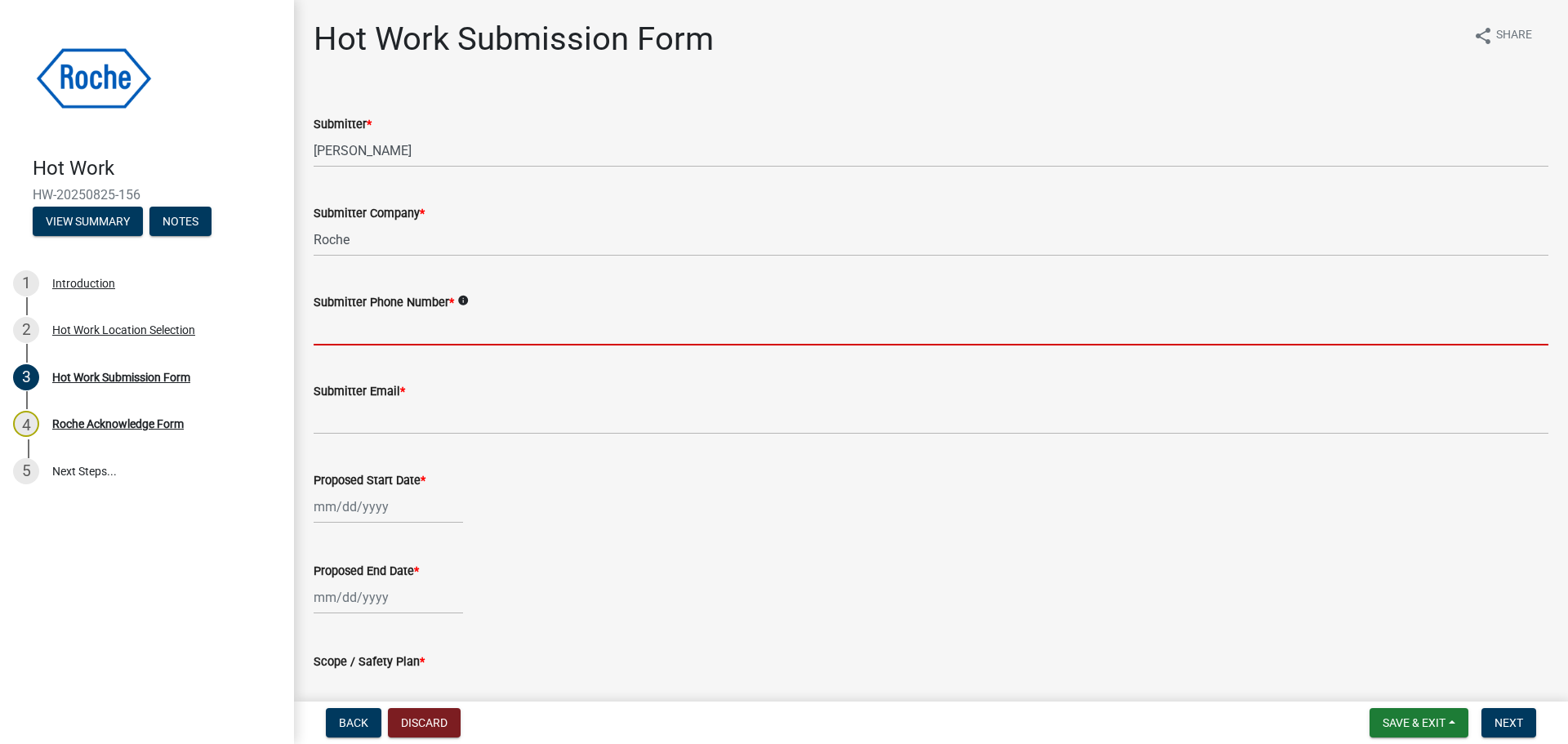
type input "3172258215"
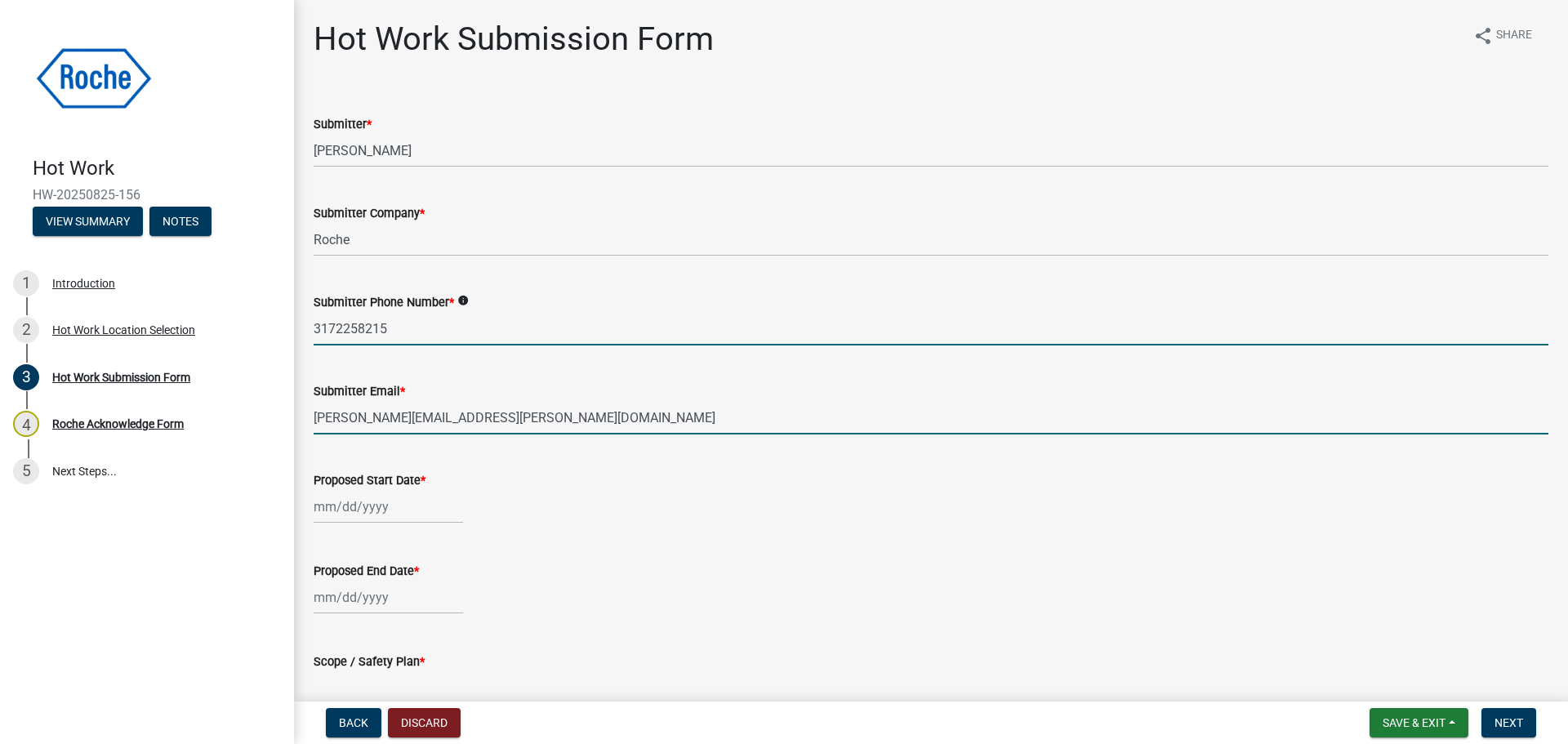
click at [456, 418] on input "erik.stenke@contractors.roche.com" at bounding box center [931, 418] width 1234 height 33
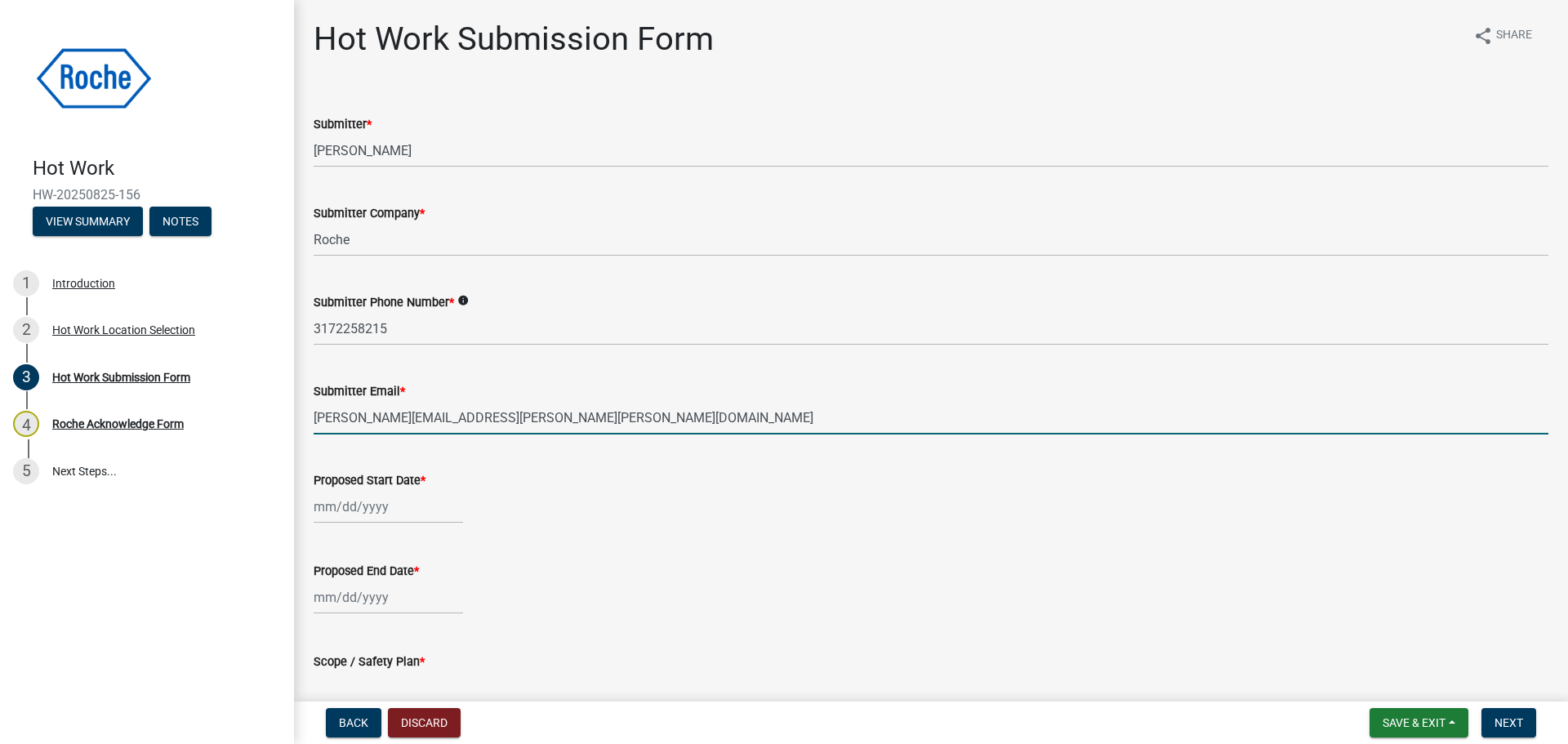
type input "erik.stenke@roche.com"
click at [355, 512] on div at bounding box center [388, 507] width 150 height 33
select select "8"
select select "2025"
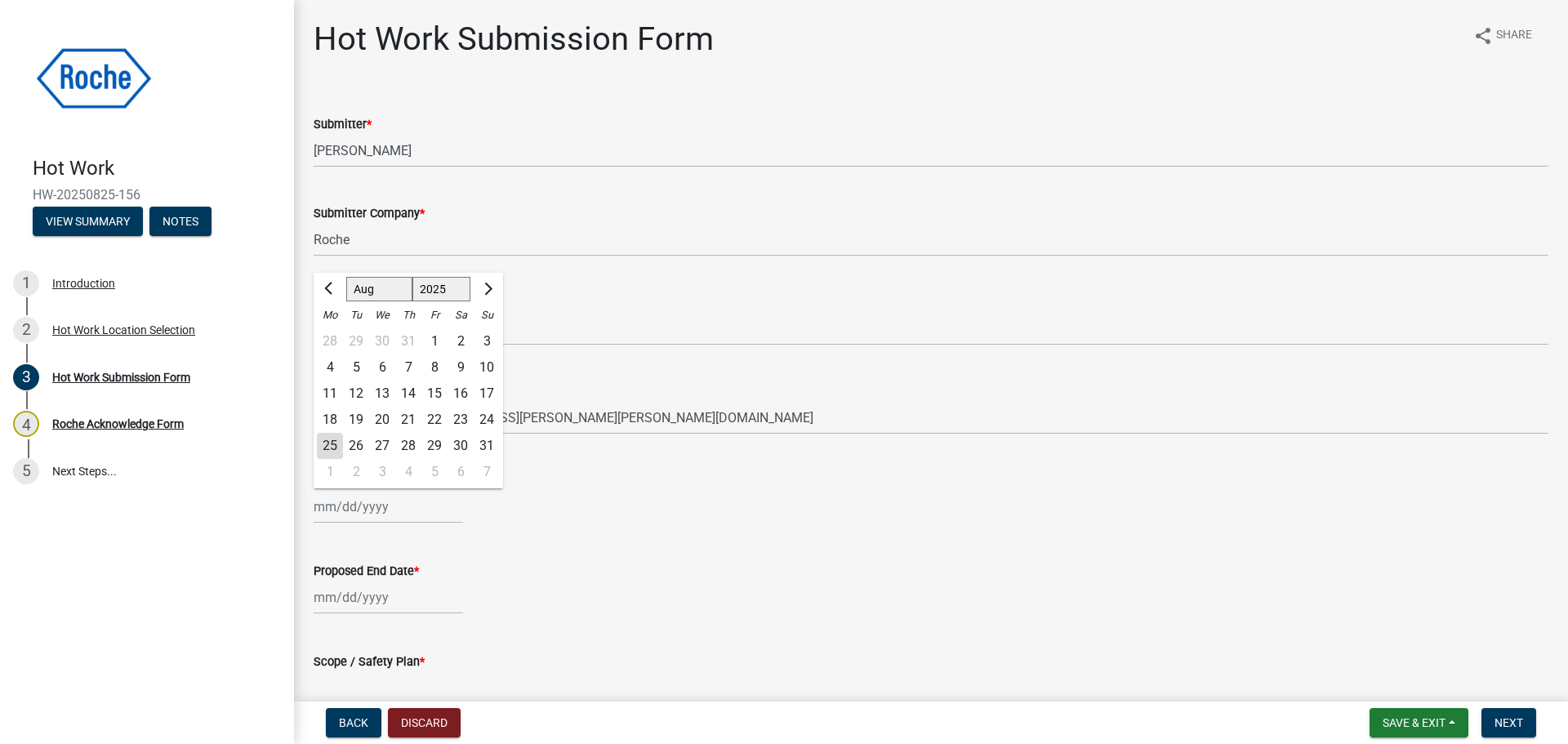
click at [409, 441] on div "28" at bounding box center [408, 446] width 26 height 26
type input "08/28/2025"
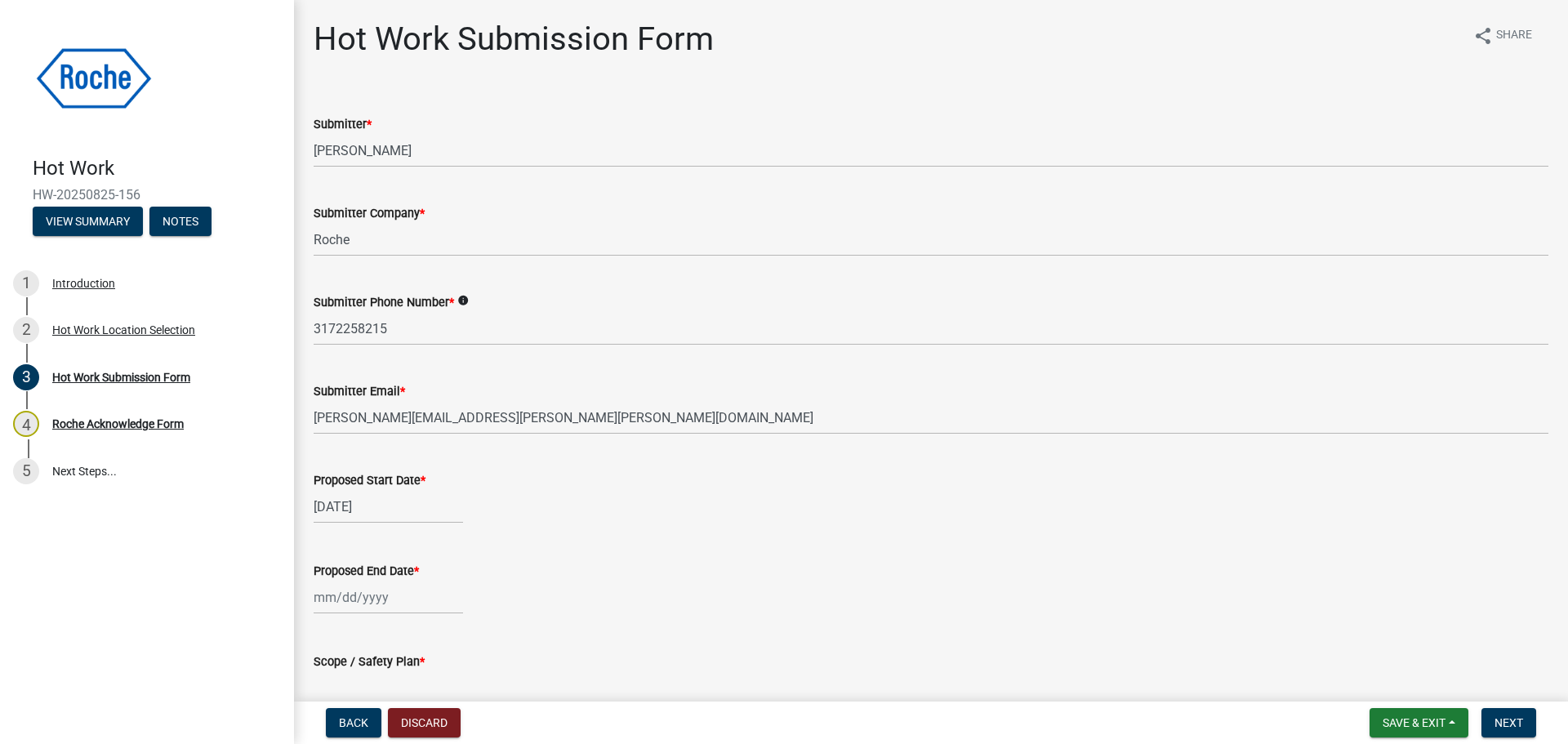
click at [368, 600] on div at bounding box center [388, 597] width 150 height 33
select select "8"
select select "2025"
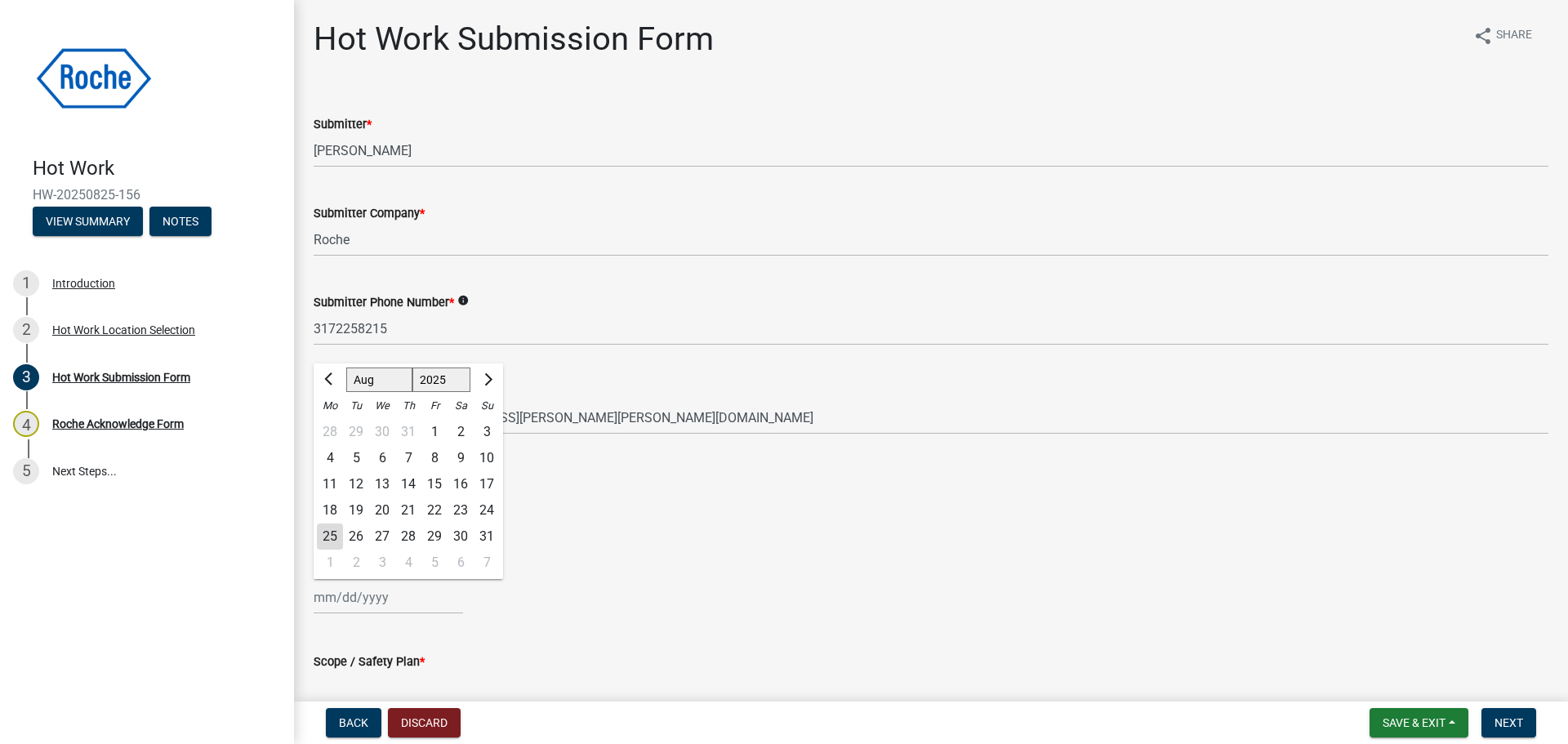
click at [461, 562] on div "6" at bounding box center [461, 563] width 26 height 26
type input "09/06/2025"
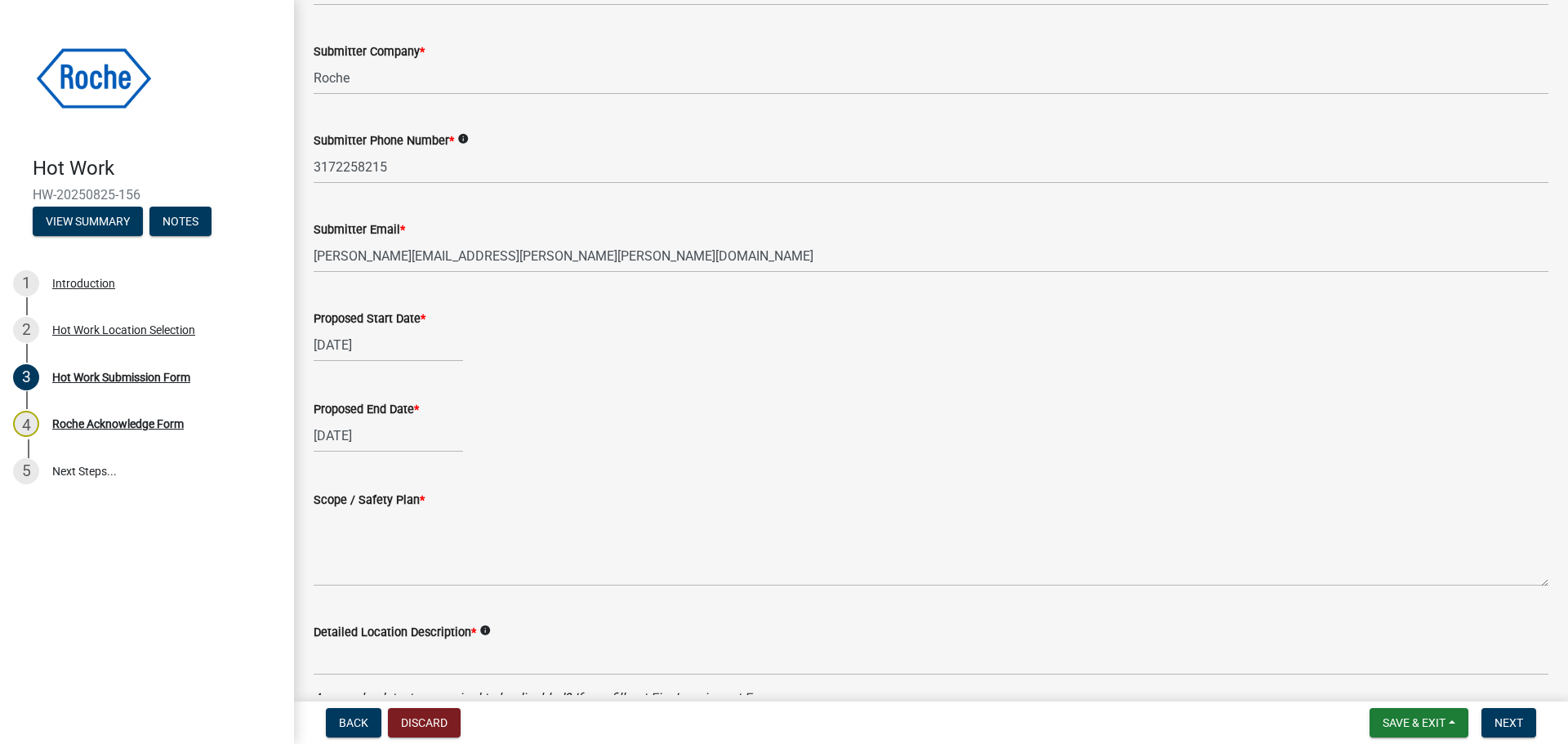
scroll to position [164, 0]
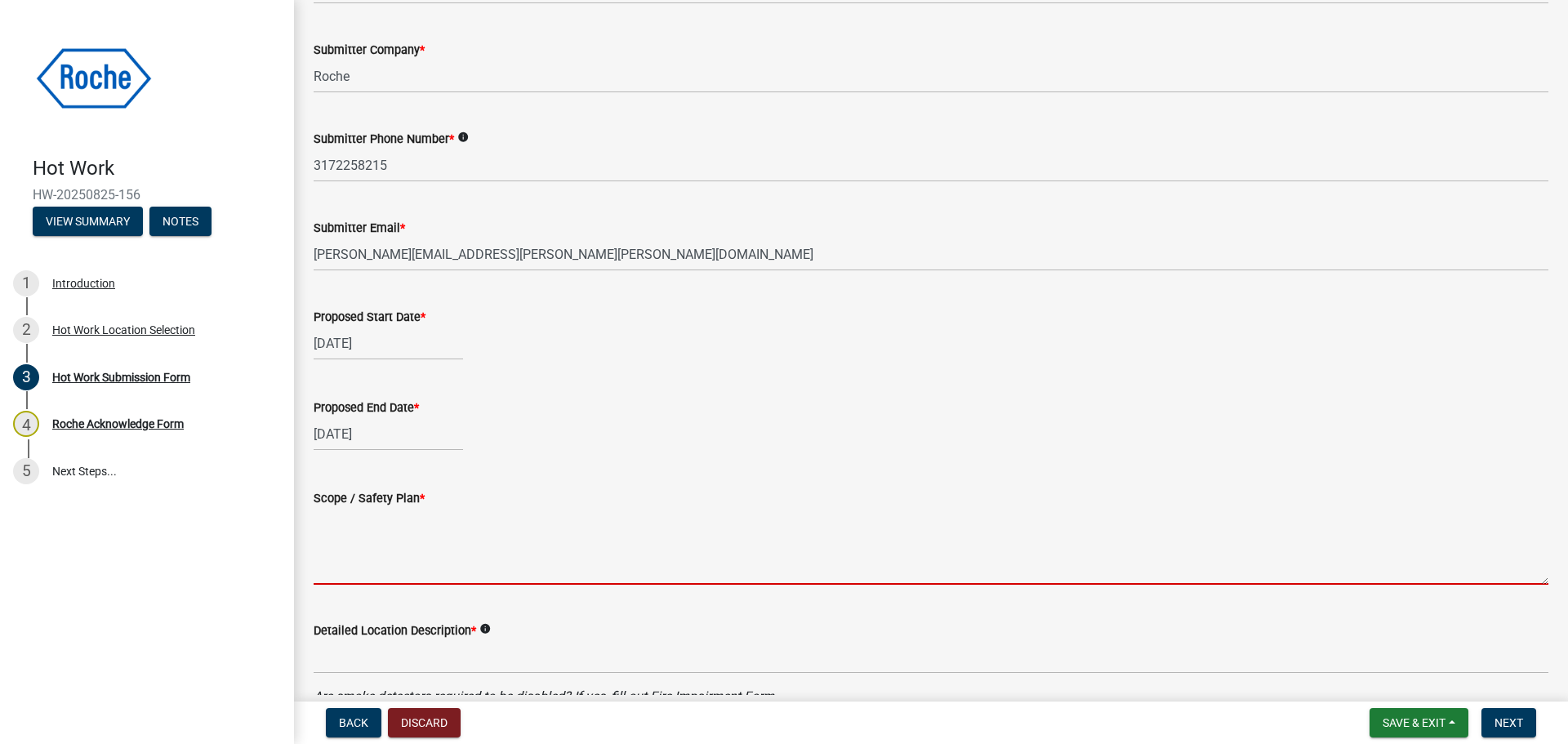
click at [357, 566] on textarea "Scope / Safety Plan *" at bounding box center [931, 546] width 1234 height 77
click at [343, 575] on textarea "Scope / Safety Plan *" at bounding box center [931, 546] width 1234 height 77
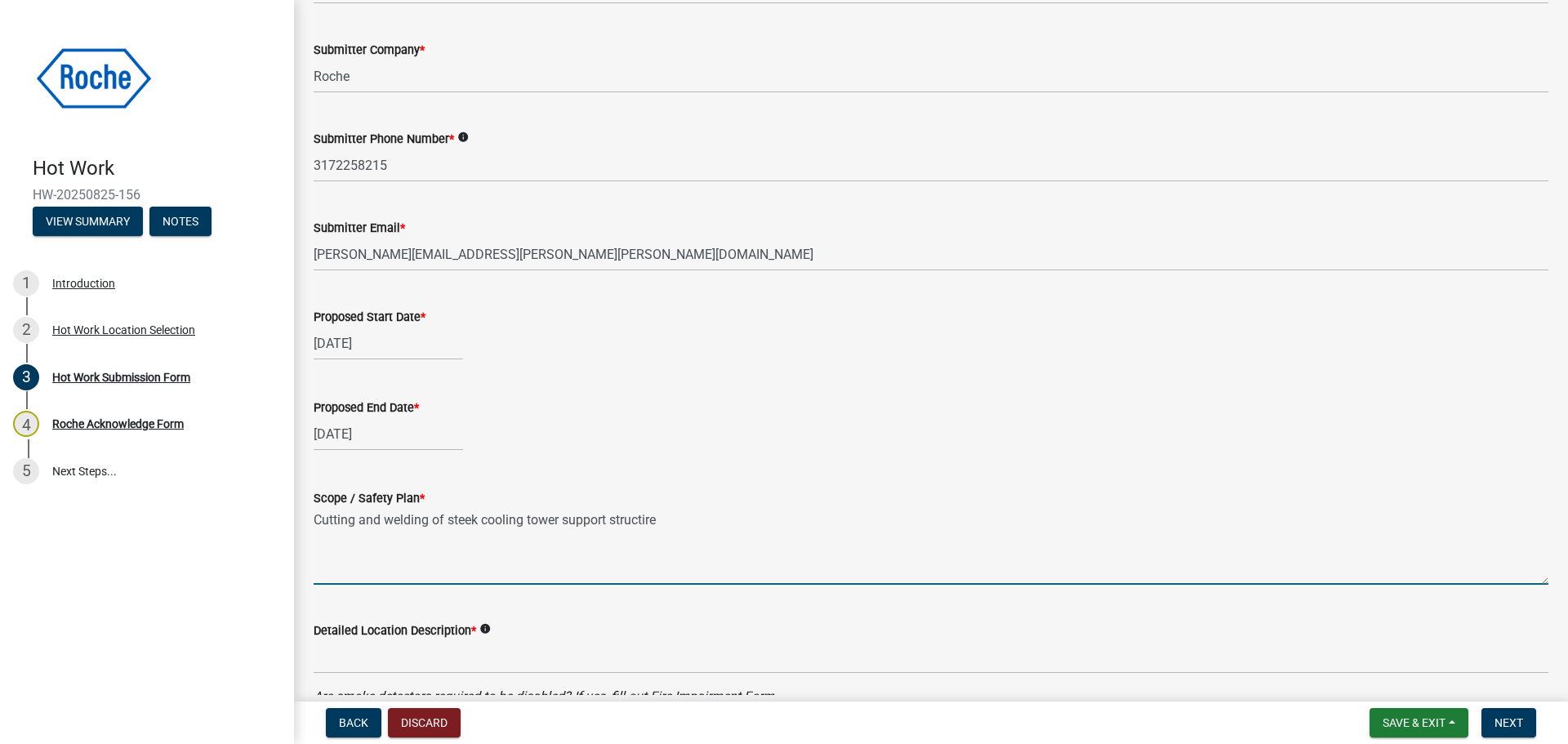
click at [475, 521] on textarea "Cutting and welding of steek cooling tower support structire" at bounding box center [931, 546] width 1234 height 77
click at [661, 516] on textarea "Cutting and welding of steel cooling tower support structire" at bounding box center [931, 546] width 1234 height 77
click at [646, 517] on textarea "Cutting and welding of steel cooling tower support structire" at bounding box center [931, 546] width 1234 height 77
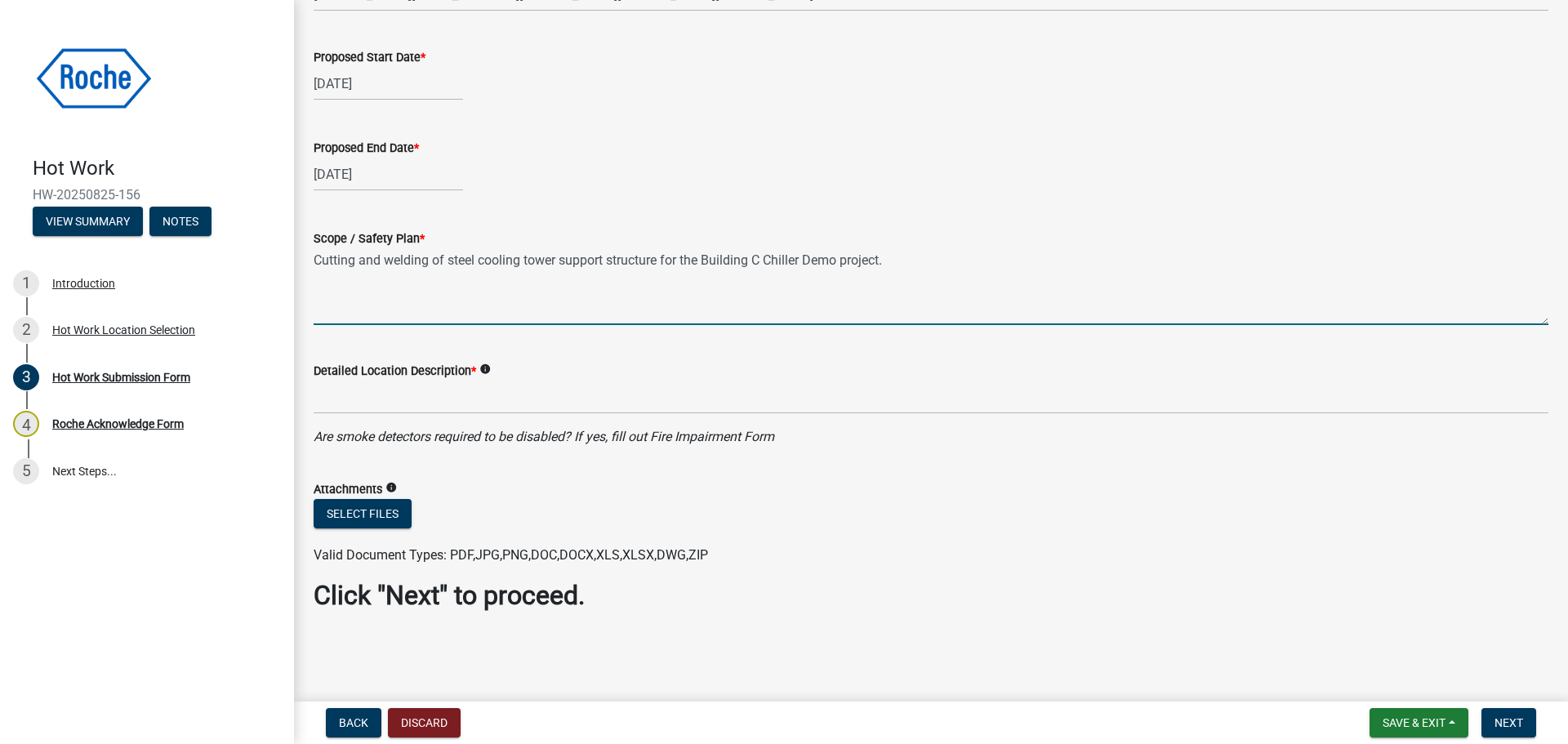
scroll to position [442, 0]
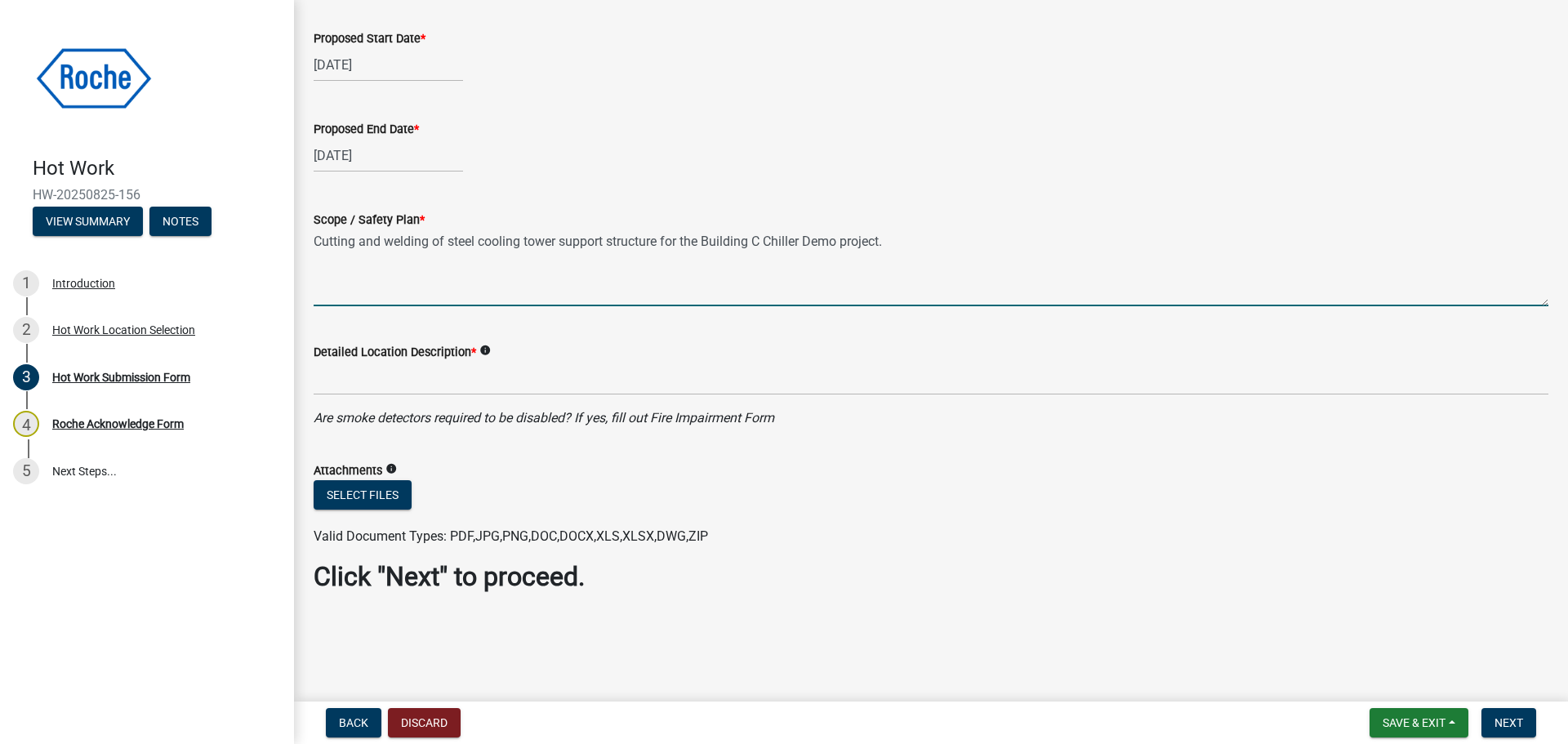
click at [516, 243] on textarea "Cutting and welding of steel cooling tower support structure for the Building C…" at bounding box center [931, 268] width 1234 height 77
type textarea "Cutting and welding of steel cooling tower support structure for the Building C…"
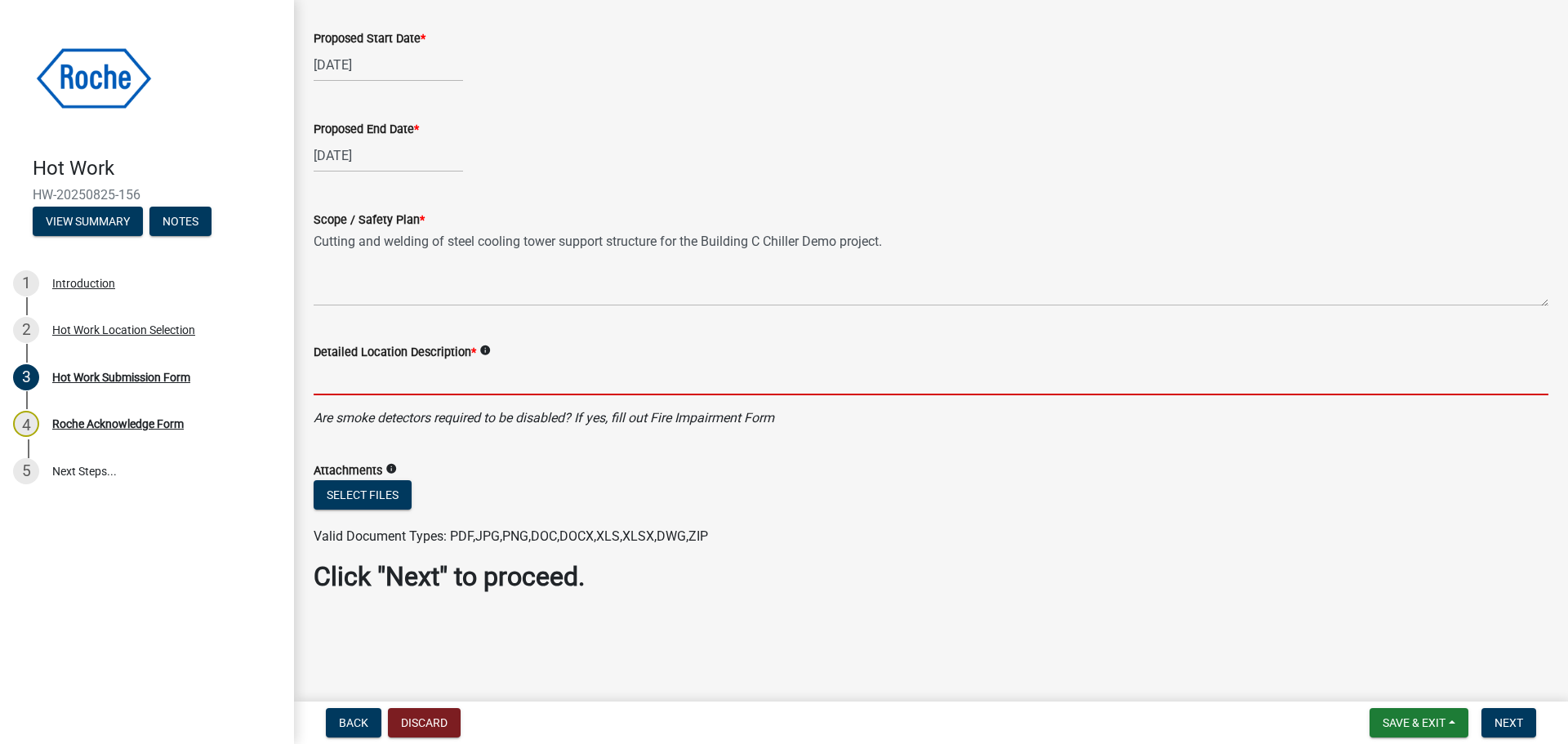
click at [423, 383] on input "Detailed Location Description *" at bounding box center [931, 378] width 1234 height 33
paste input "Cutting and welding of steel cooling tower support structure for the Building C…"
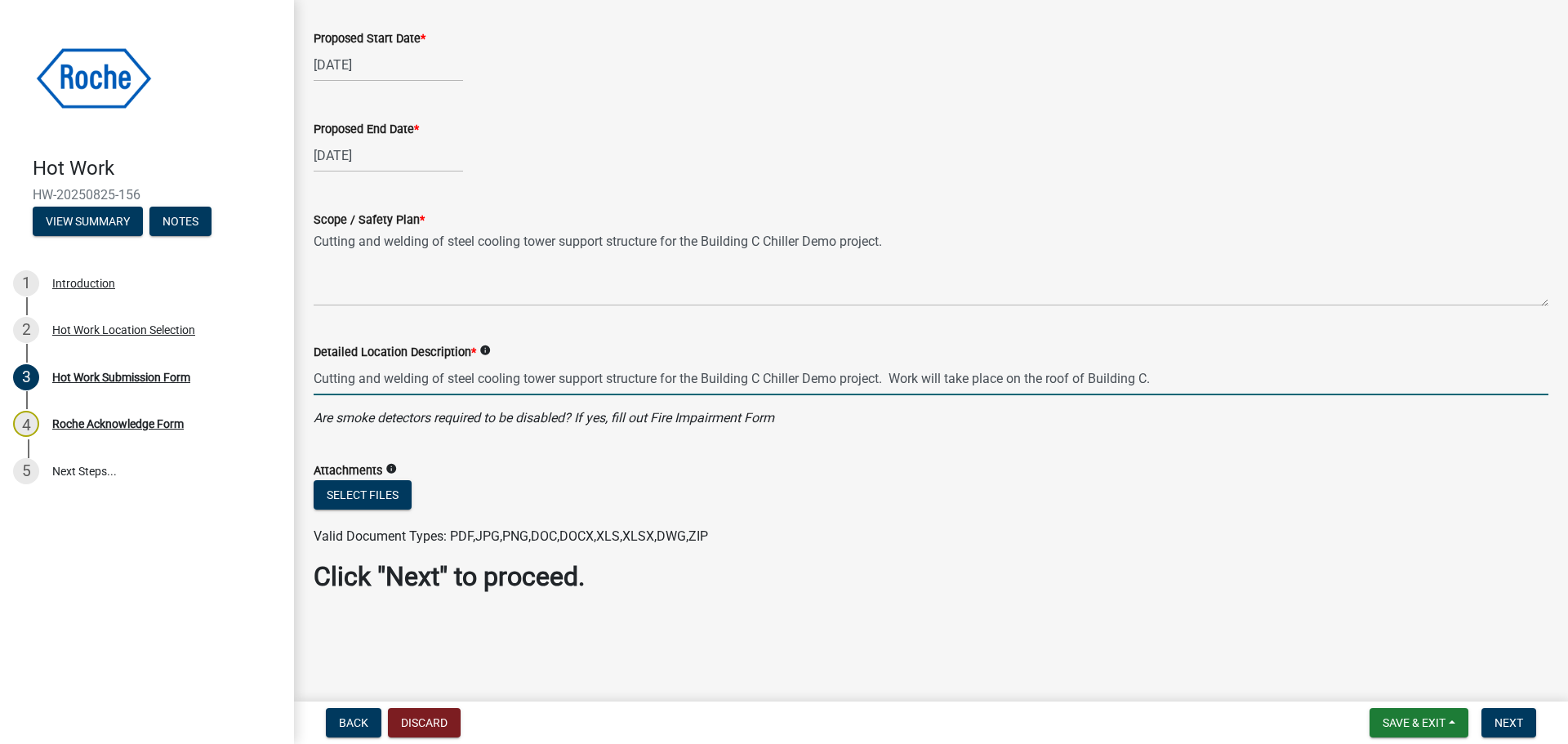
type input "Cutting and welding of steel cooling tower support structure for the Building C…"
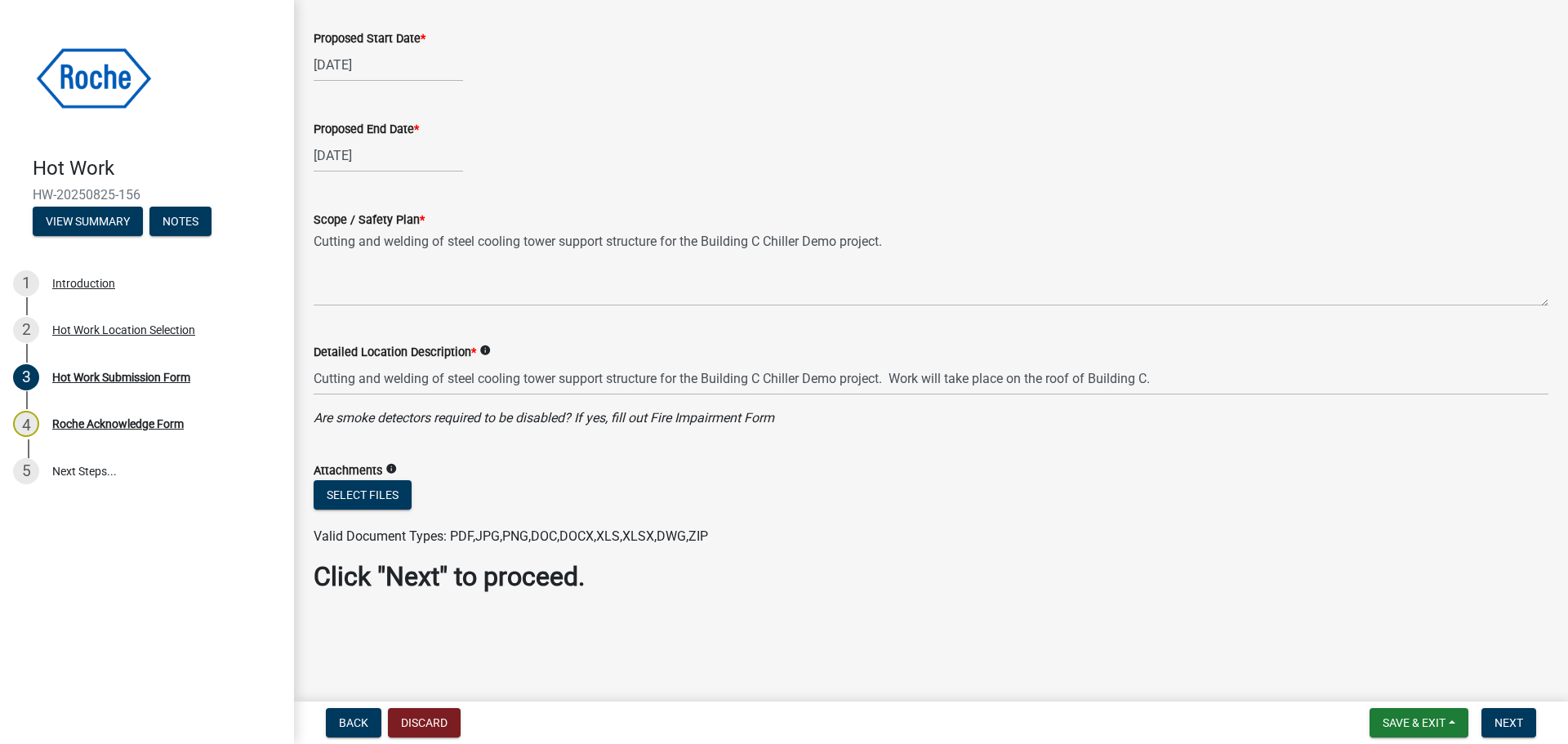
click at [621, 411] on icon "Are smoke detectors required to be disabled? If yes, fill out Fire Impairment F…" at bounding box center [544, 418] width 461 height 16
click at [434, 441] on form "Attachments info Select files Valid Document Types: PDF,JPG,PNG,DOC,DOCX,XLS,XL…" at bounding box center [931, 494] width 1234 height 105
click at [410, 418] on icon "Are smoke detectors required to be disabled? If yes, fill out Fire Impairment F…" at bounding box center [544, 418] width 461 height 16
click at [1494, 720] on span "Next" at bounding box center [1508, 722] width 29 height 13
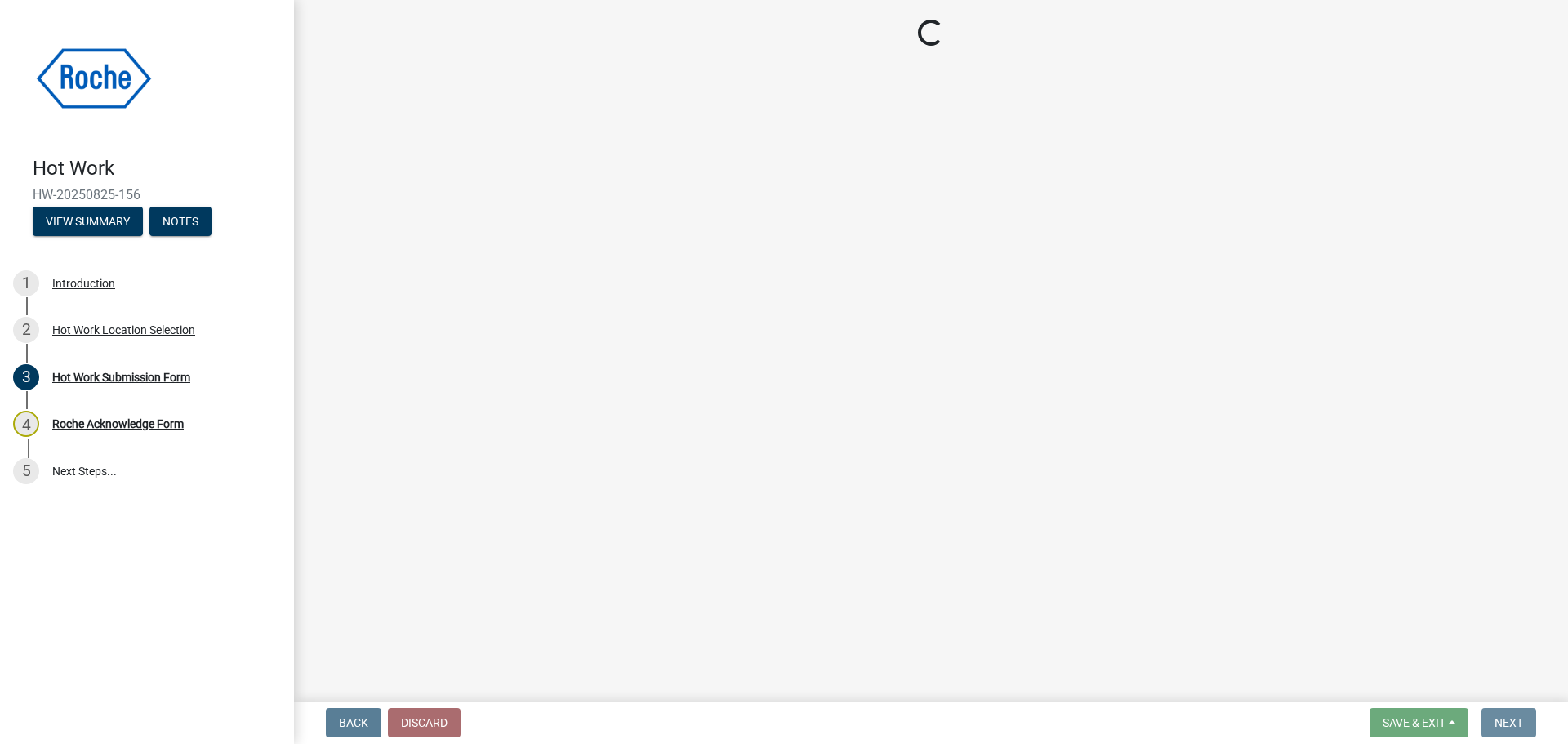
scroll to position [0, 0]
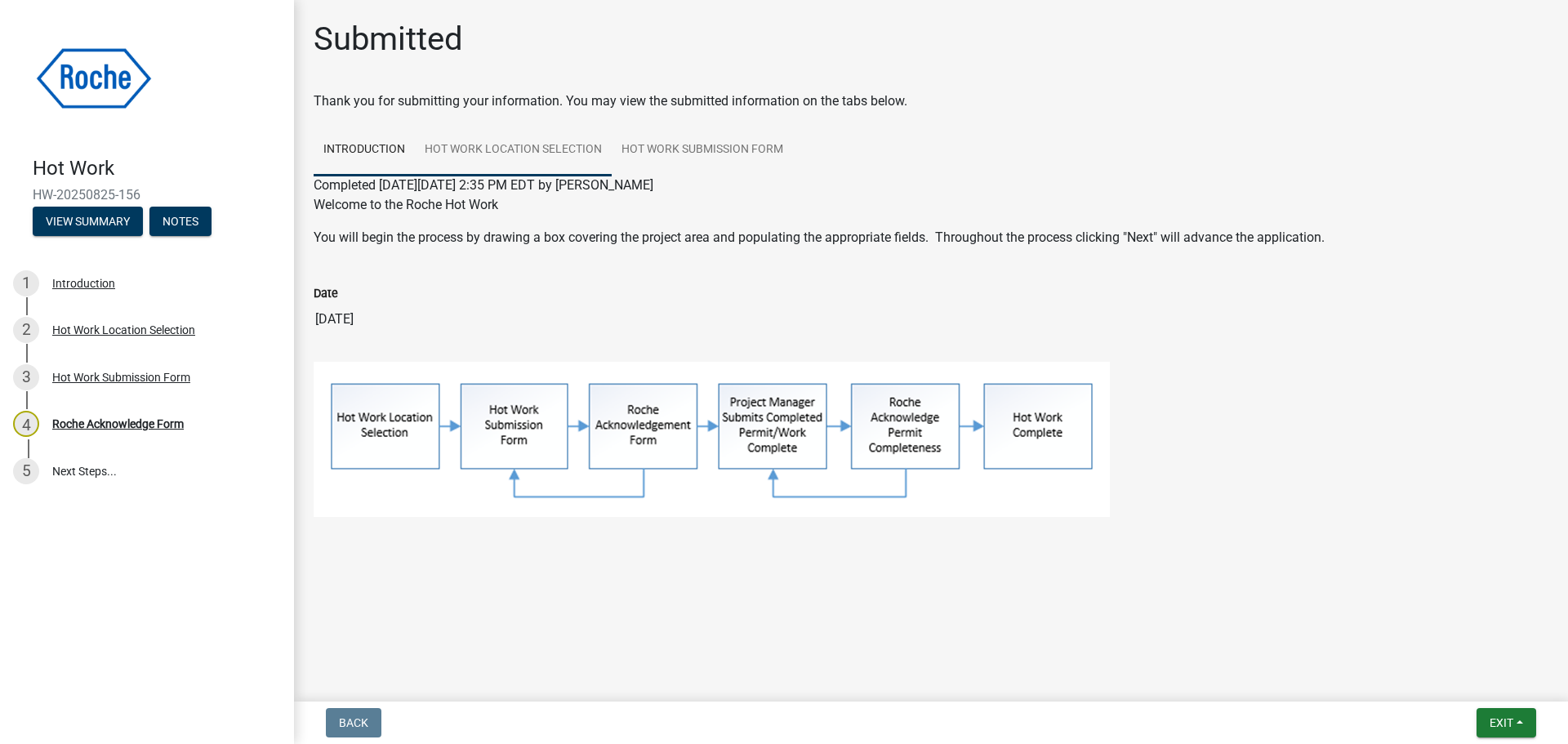
click at [495, 147] on link "Hot Work Location Selection" at bounding box center [513, 151] width 197 height 53
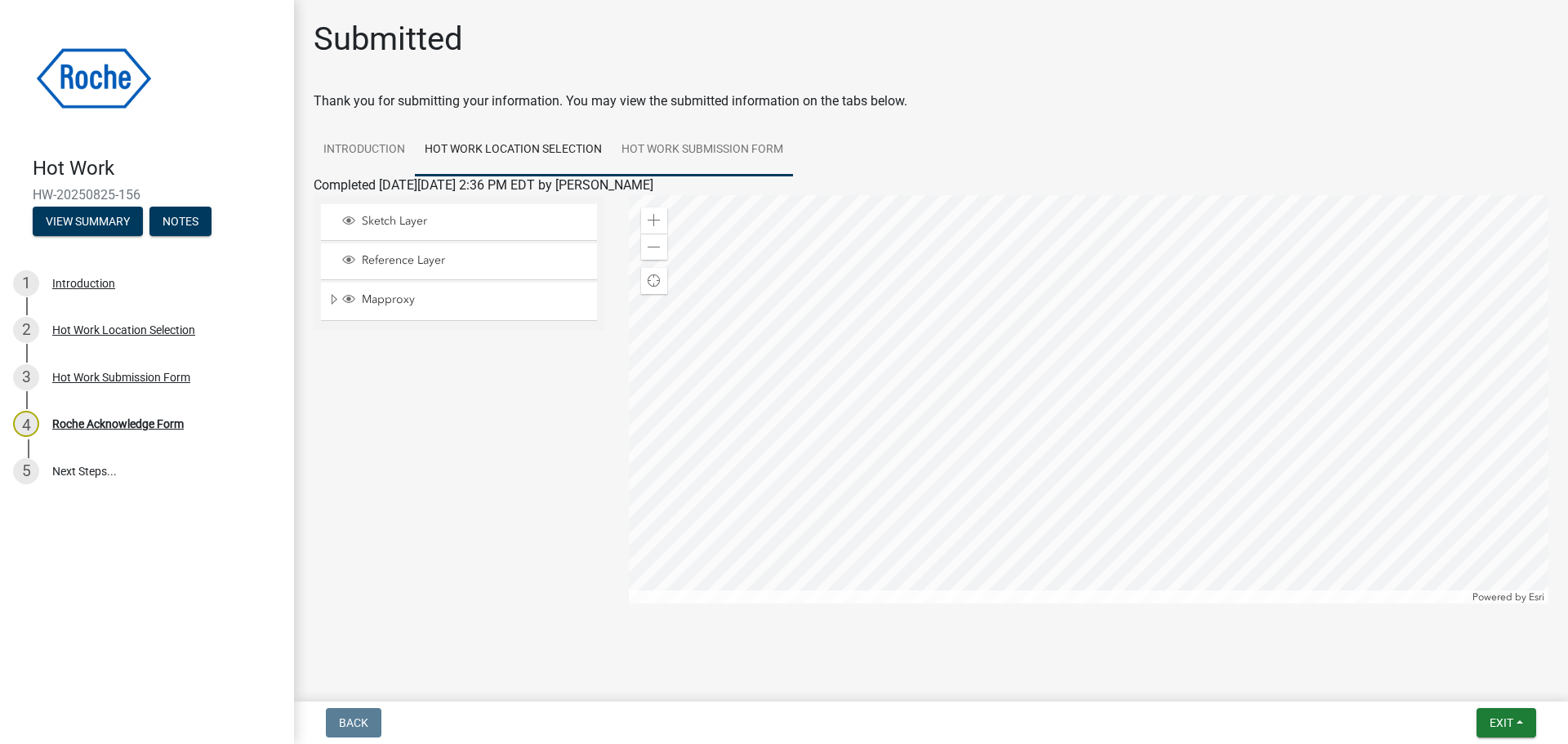
click at [654, 153] on link "Hot Work Submission Form" at bounding box center [702, 151] width 181 height 53
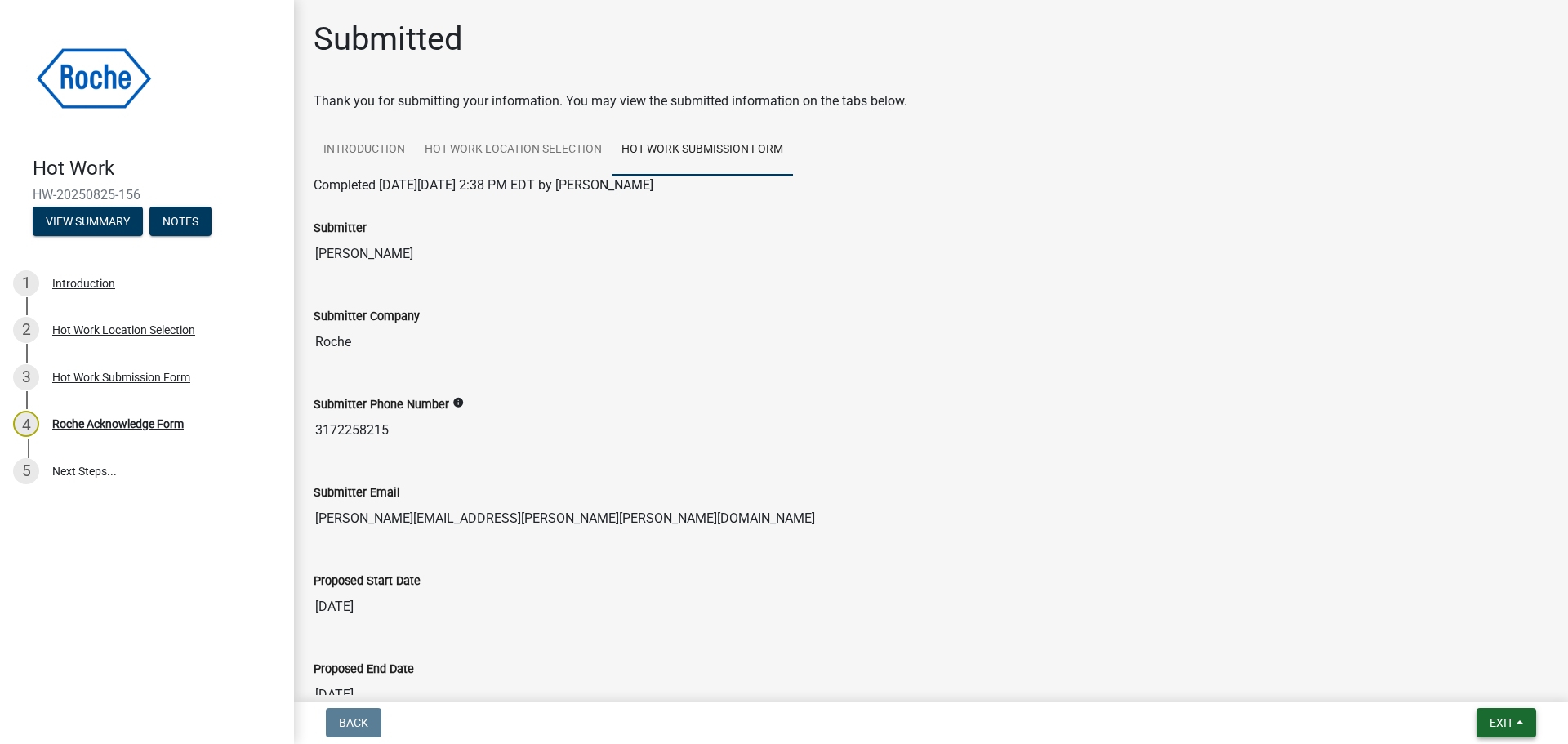
click at [1507, 726] on span "Exit" at bounding box center [1501, 722] width 24 height 13
click at [1454, 683] on button "Save & Exit" at bounding box center [1470, 680] width 130 height 39
